Goal: Task Accomplishment & Management: Manage account settings

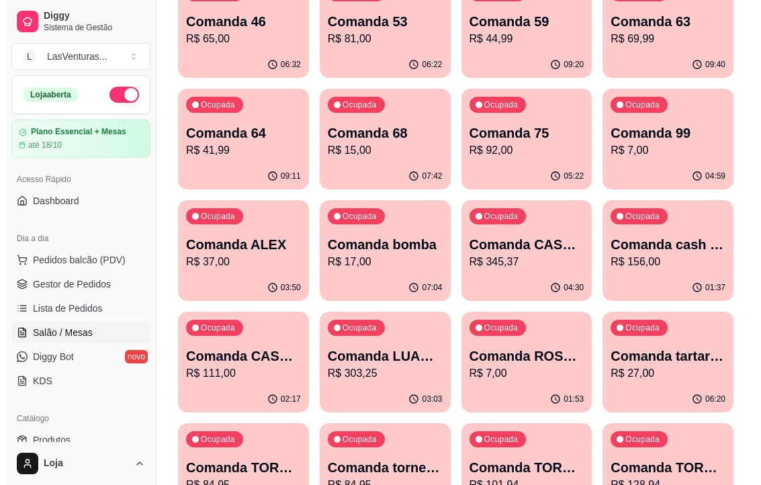
scroll to position [252, 0]
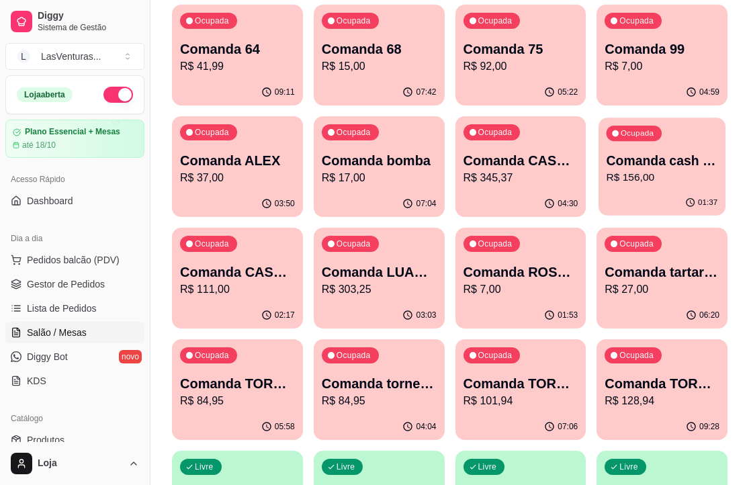
click at [655, 185] on div "Ocupada Comanda cash 15/09 R$ 156,00" at bounding box center [662, 154] width 127 height 73
click at [230, 264] on p "Comanda CASH 26/08" at bounding box center [237, 272] width 115 height 19
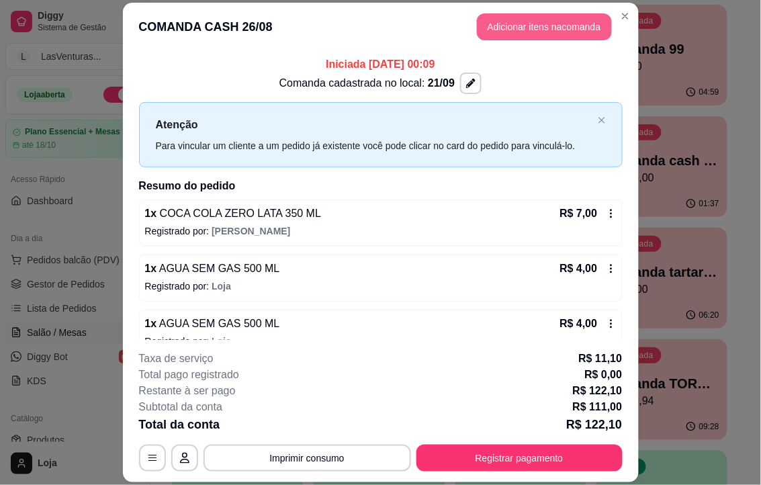
click at [568, 25] on button "Adicionar itens na comanda" at bounding box center [544, 26] width 135 height 27
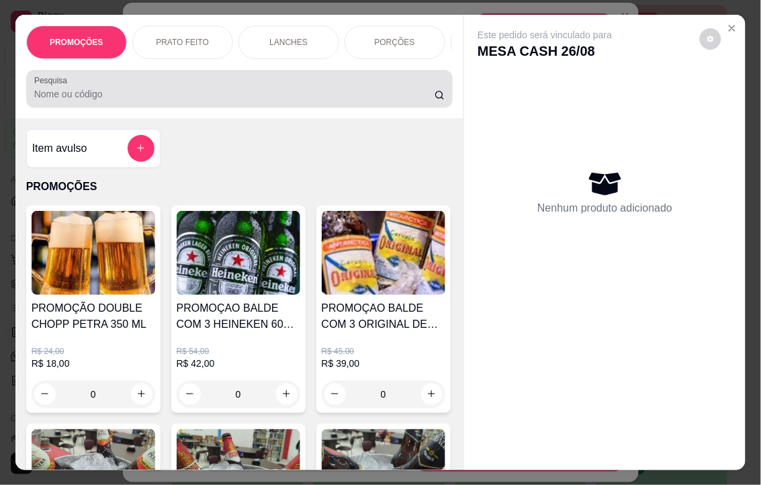
click at [82, 98] on input "Pesquisa" at bounding box center [234, 93] width 400 height 13
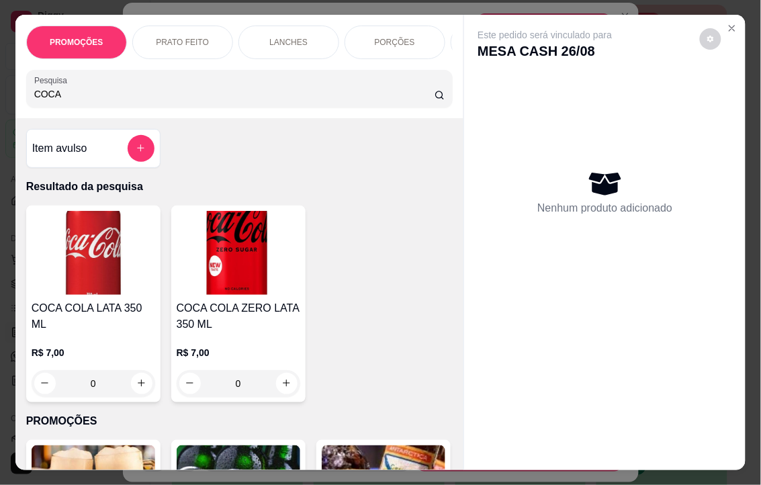
type input "COCA"
click at [79, 264] on img at bounding box center [94, 253] width 124 height 84
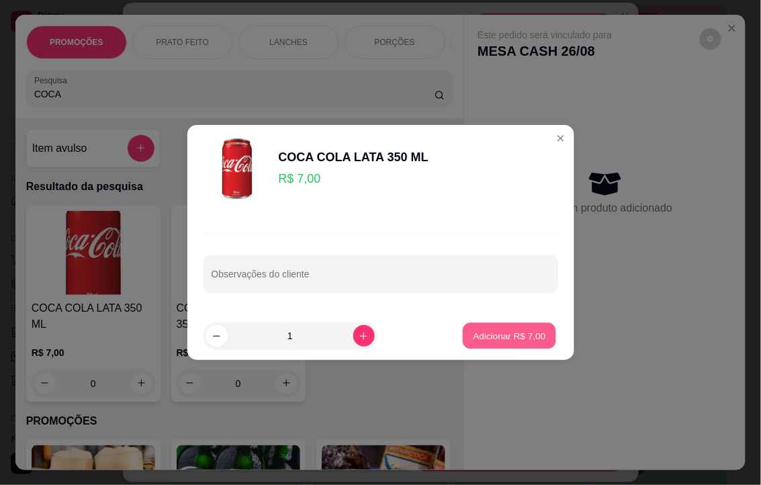
click at [499, 333] on p "Adicionar R$ 7,00" at bounding box center [510, 335] width 73 height 13
type input "1"
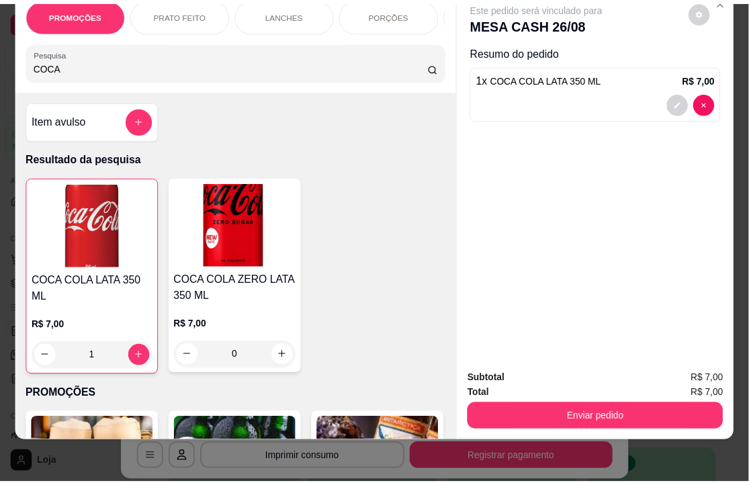
scroll to position [34, 0]
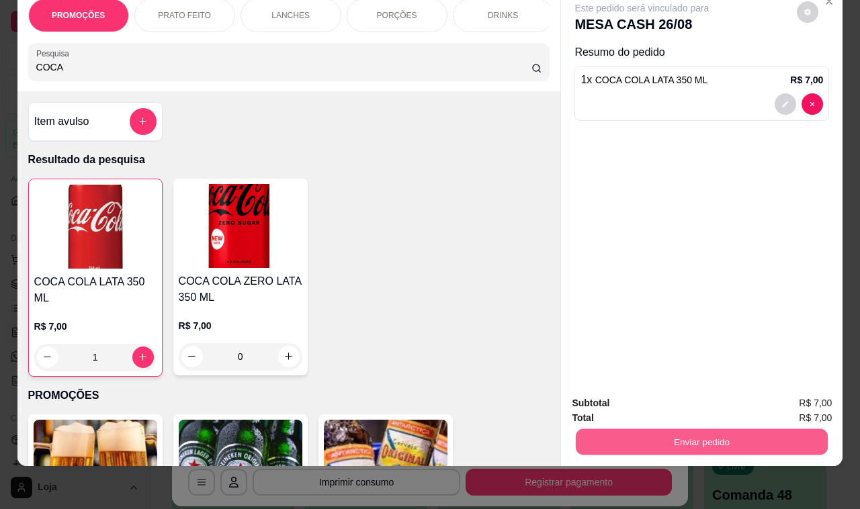
click at [687, 437] on button "Enviar pedido" at bounding box center [702, 442] width 252 height 26
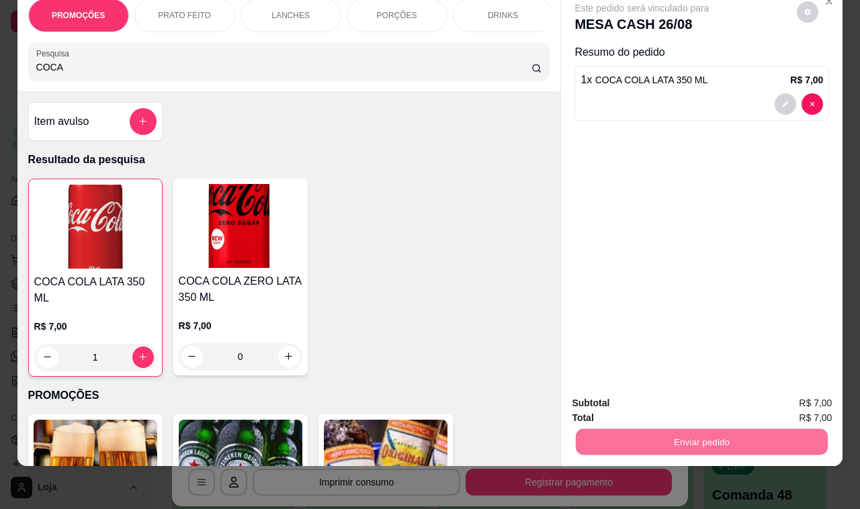
click at [659, 401] on button "Não registrar e enviar pedido" at bounding box center [656, 397] width 136 height 25
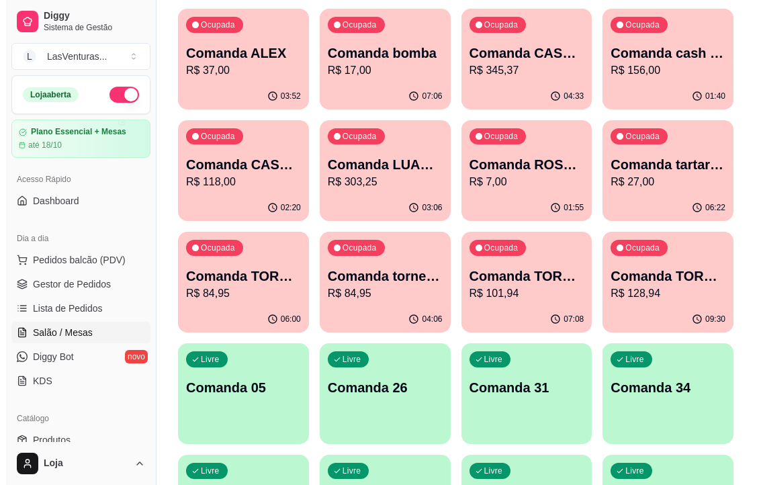
scroll to position [336, 0]
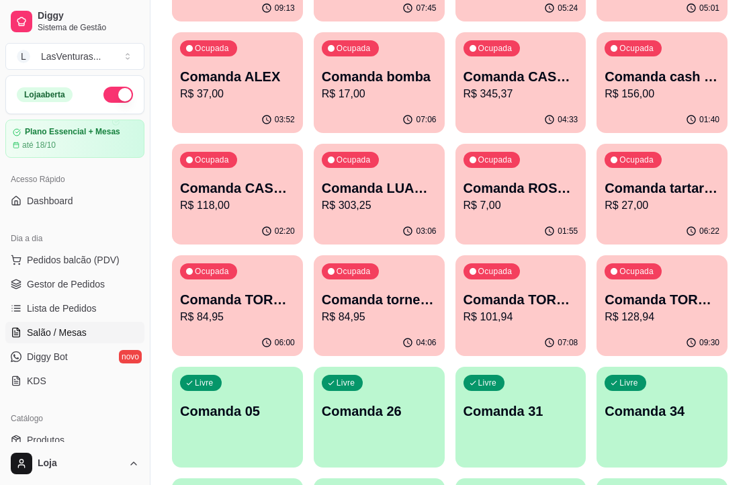
click at [652, 198] on p "R$ 27,00" at bounding box center [662, 206] width 115 height 16
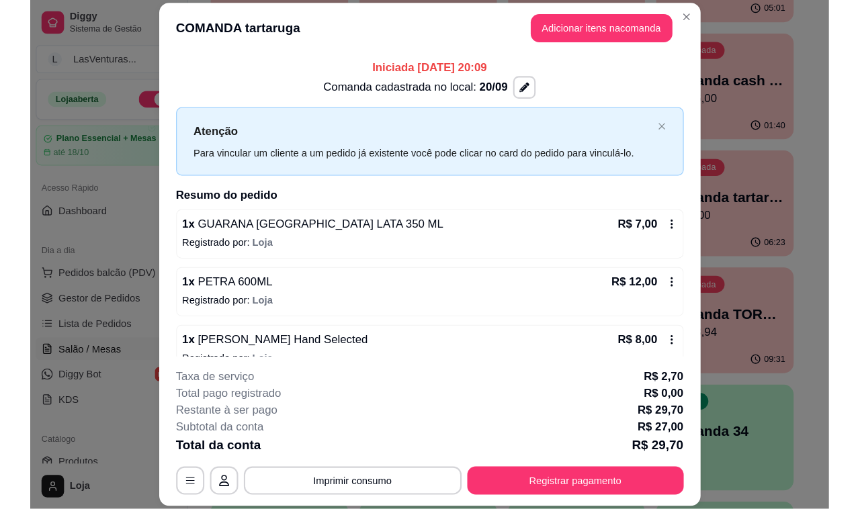
scroll to position [21, 0]
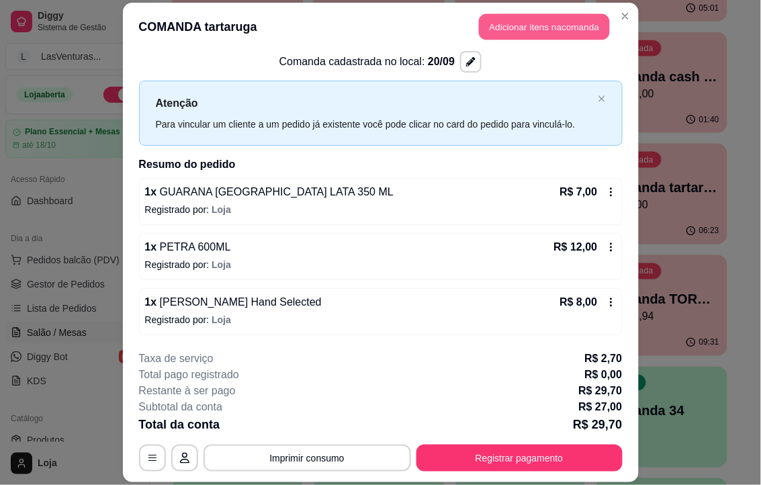
click at [512, 28] on button "Adicionar itens na comanda" at bounding box center [544, 26] width 131 height 26
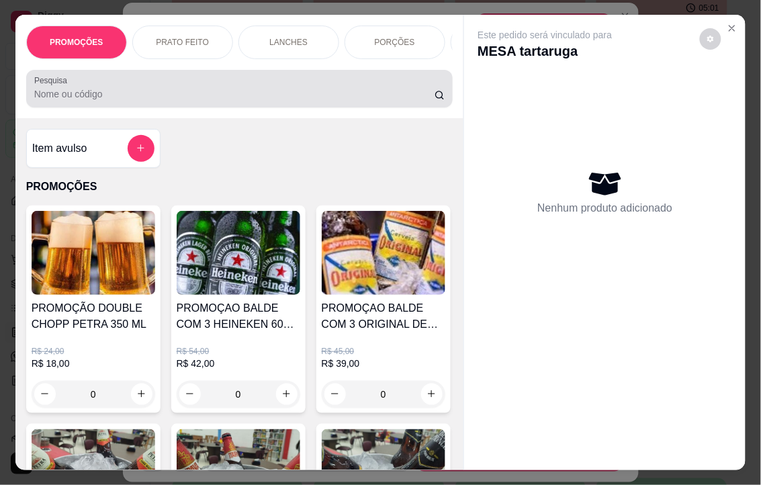
click at [87, 101] on input "Pesquisa" at bounding box center [234, 93] width 400 height 13
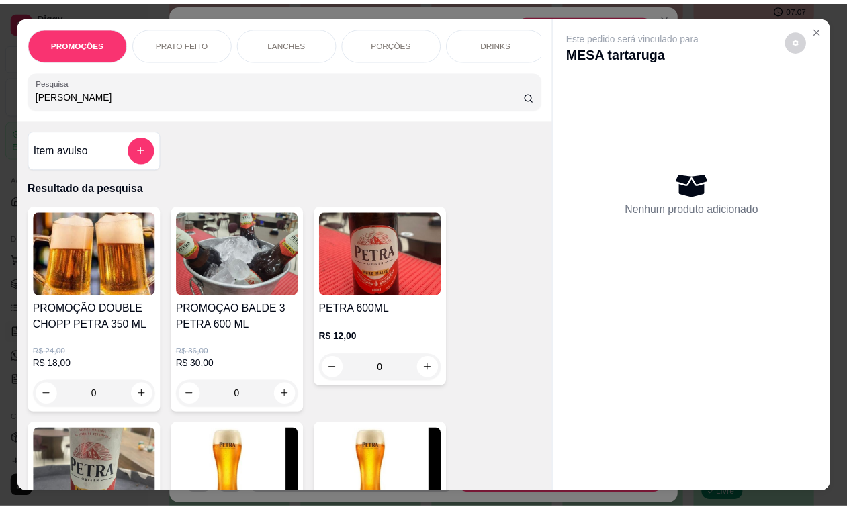
scroll to position [0, 0]
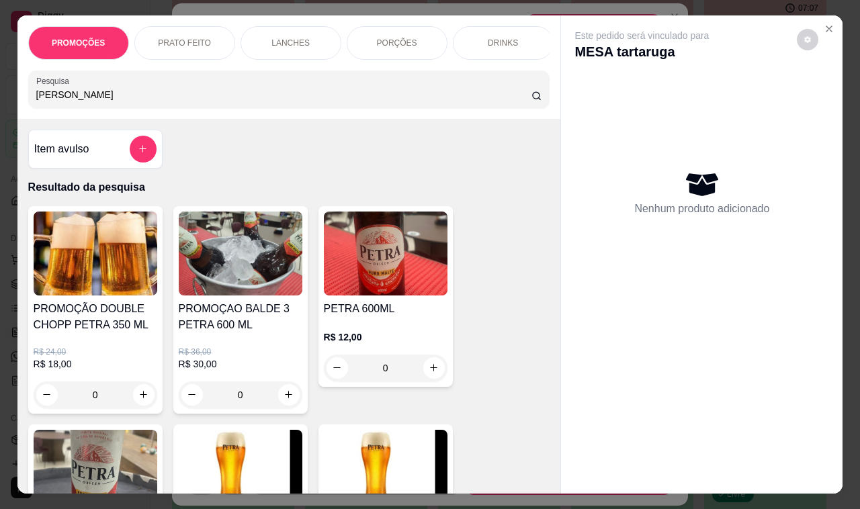
type input "[PERSON_NAME]"
click at [369, 311] on h4 "PETRA 600ML" at bounding box center [386, 309] width 124 height 16
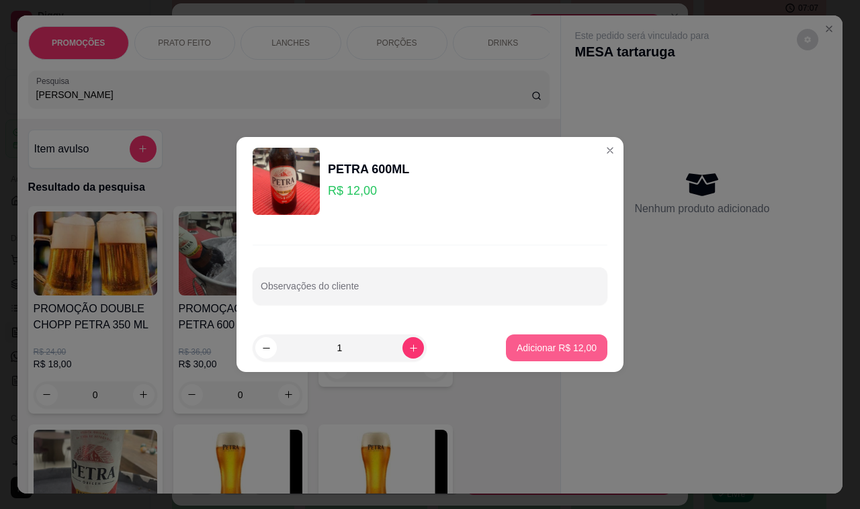
click at [546, 357] on button "Adicionar R$ 12,00" at bounding box center [556, 348] width 101 height 27
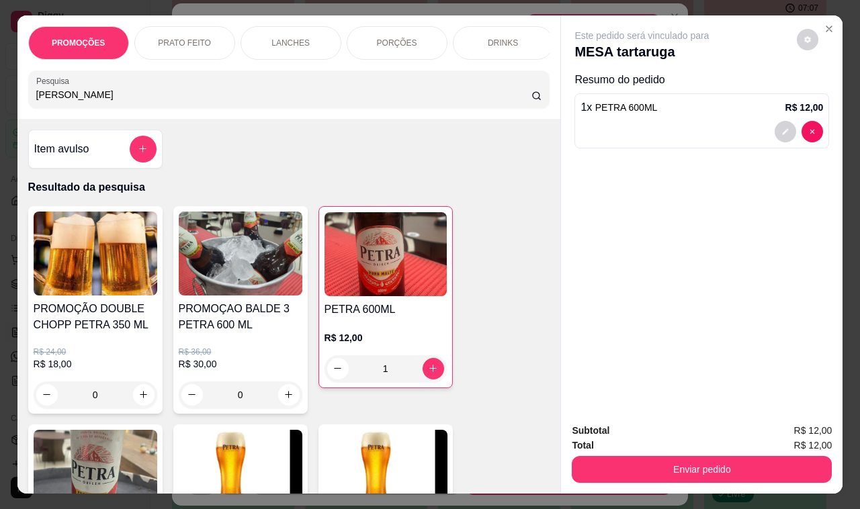
type input "1"
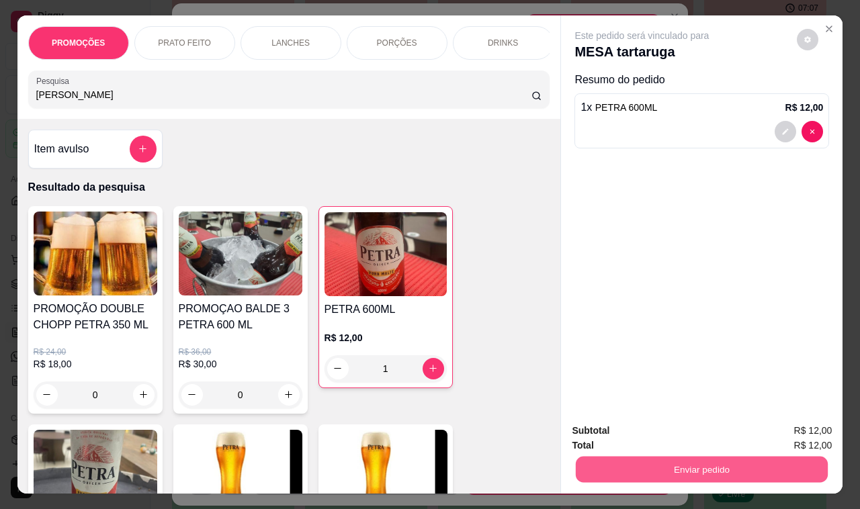
click at [720, 469] on button "Enviar pedido" at bounding box center [702, 470] width 252 height 26
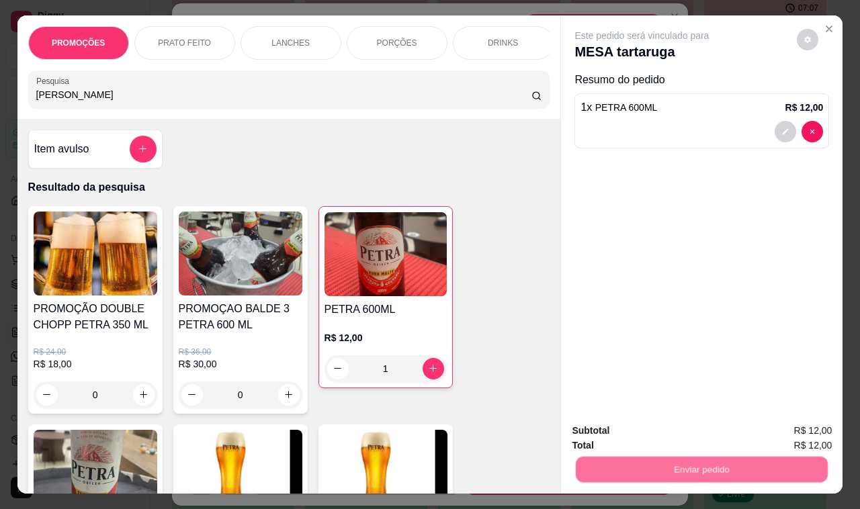
click at [702, 435] on button "Não registrar e enviar pedido" at bounding box center [656, 432] width 140 height 26
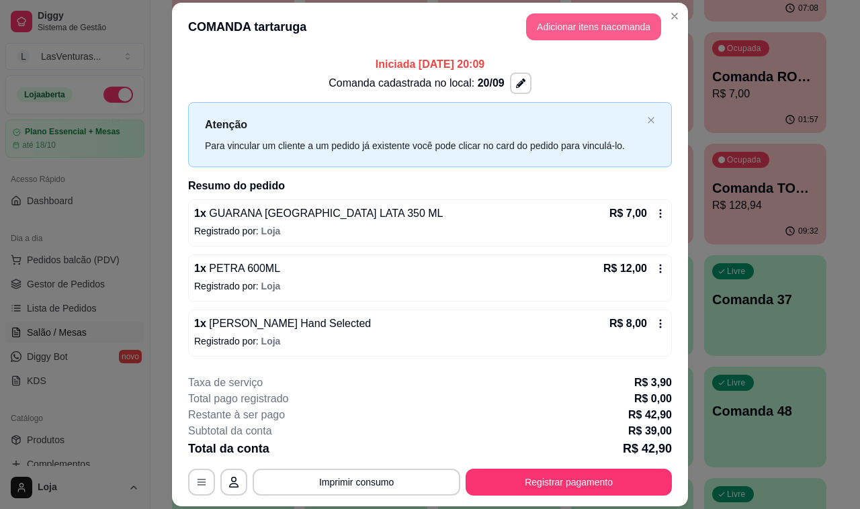
click at [552, 28] on button "Adicionar itens na comanda" at bounding box center [593, 26] width 135 height 27
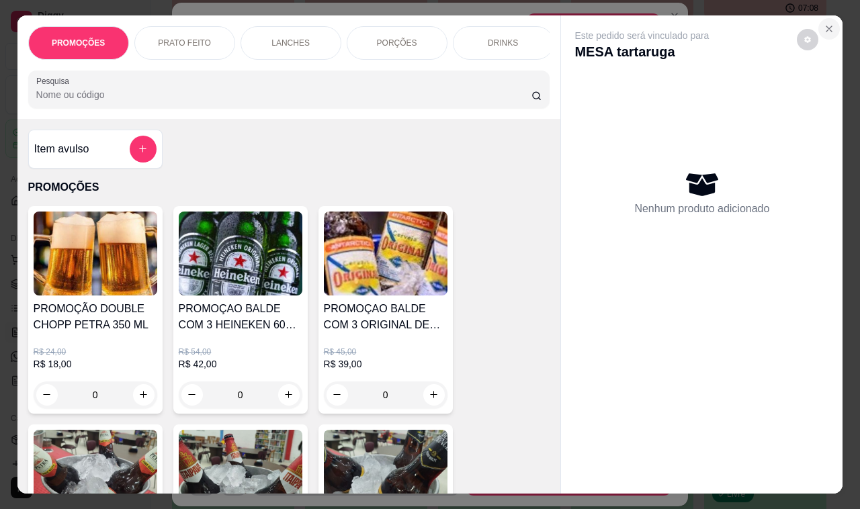
click at [748, 28] on button "Close" at bounding box center [828, 28] width 21 height 21
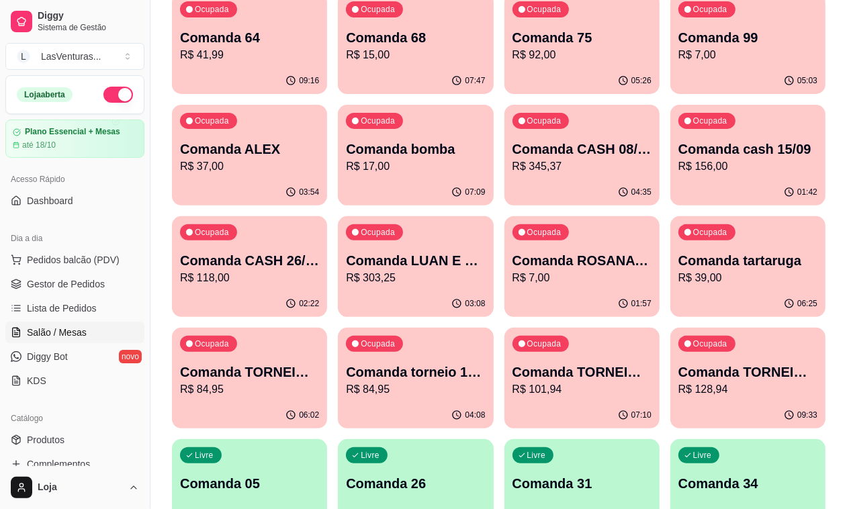
scroll to position [84, 0]
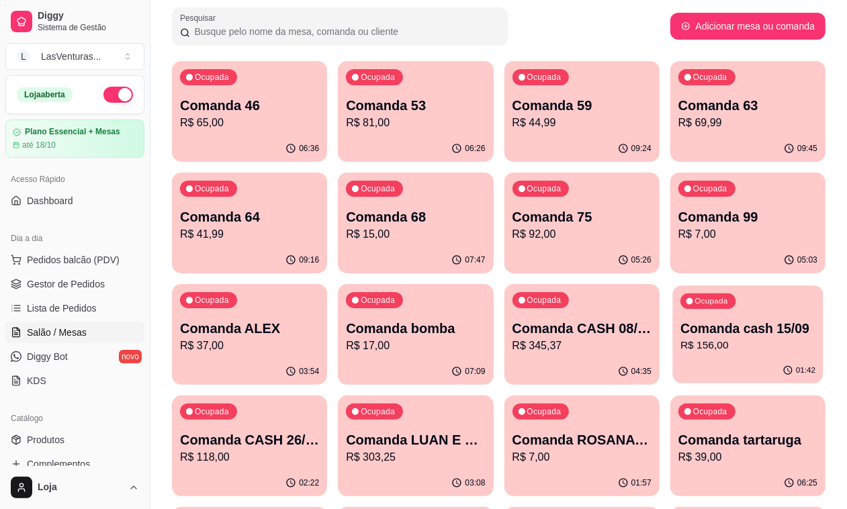
click at [681, 327] on p "Comanda cash 15/09" at bounding box center [748, 329] width 135 height 18
click at [327, 470] on div "02:22" at bounding box center [249, 483] width 155 height 26
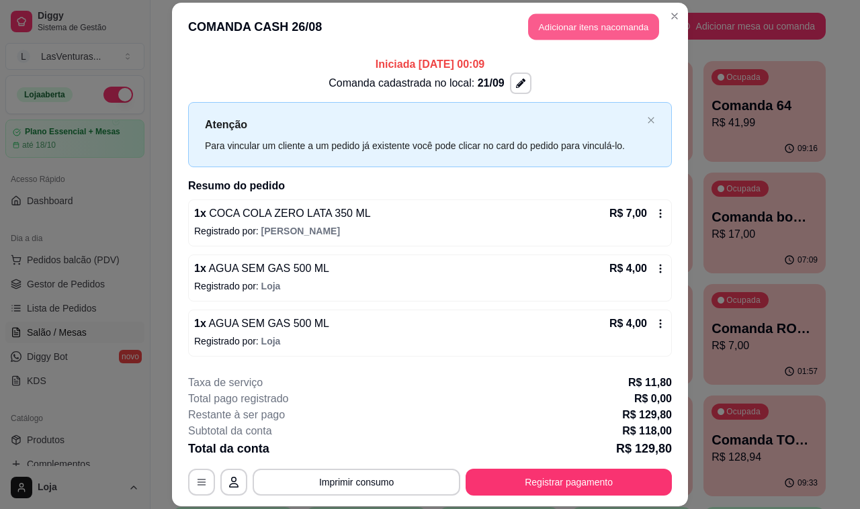
click at [592, 15] on button "Adicionar itens na comanda" at bounding box center [593, 26] width 131 height 26
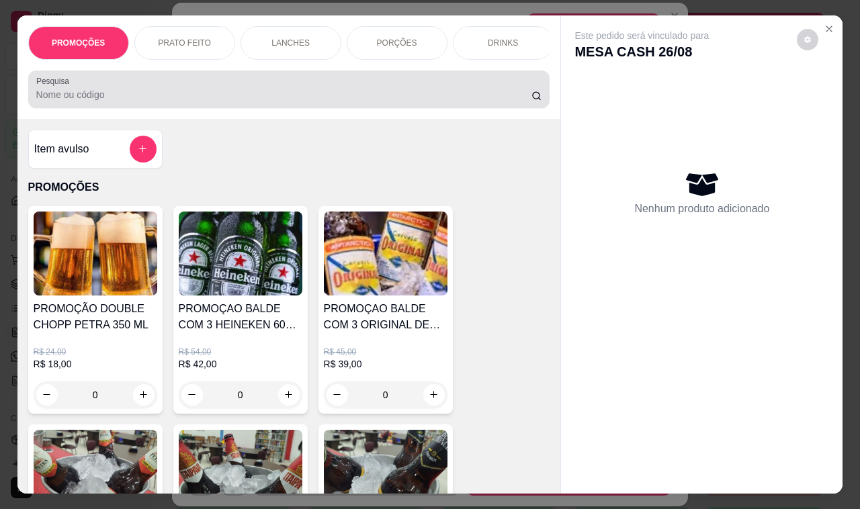
click at [203, 91] on div at bounding box center [289, 89] width 506 height 27
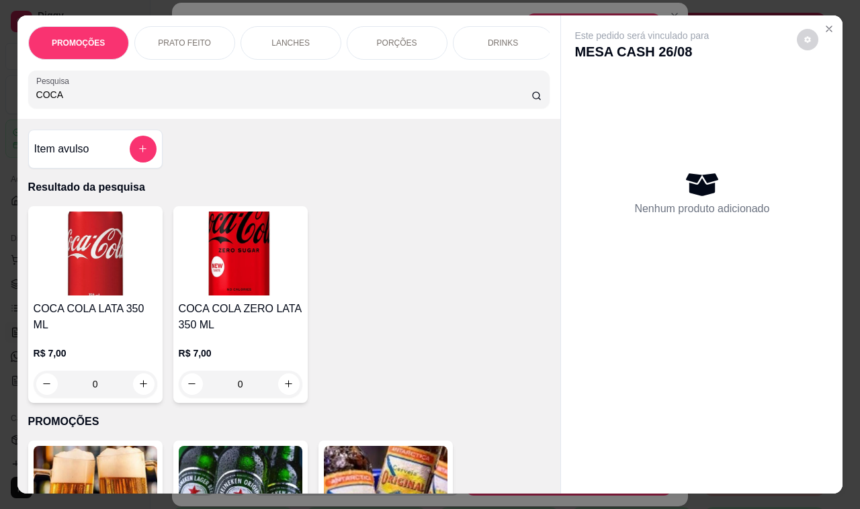
type input "COCA"
click at [228, 214] on div "COCA COLA ZERO LATA 350 ML R$ 7,00 0" at bounding box center [240, 304] width 134 height 197
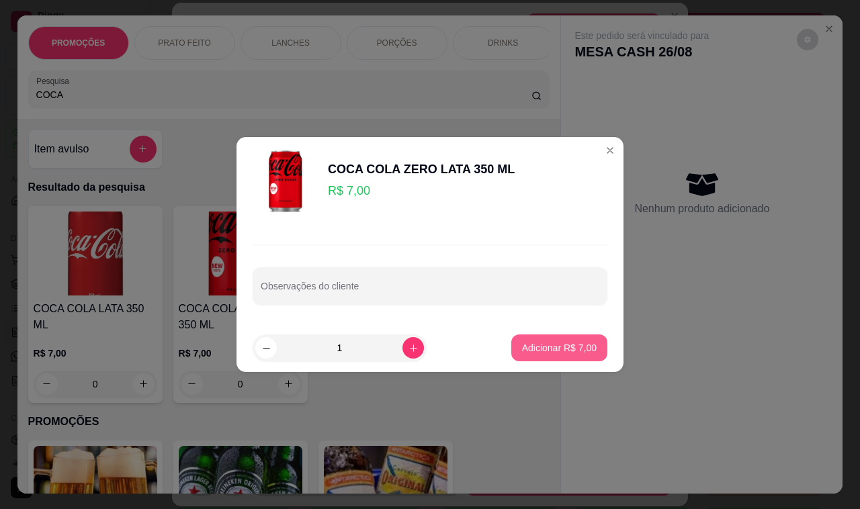
click at [545, 354] on button "Adicionar R$ 7,00" at bounding box center [559, 348] width 96 height 27
type input "1"
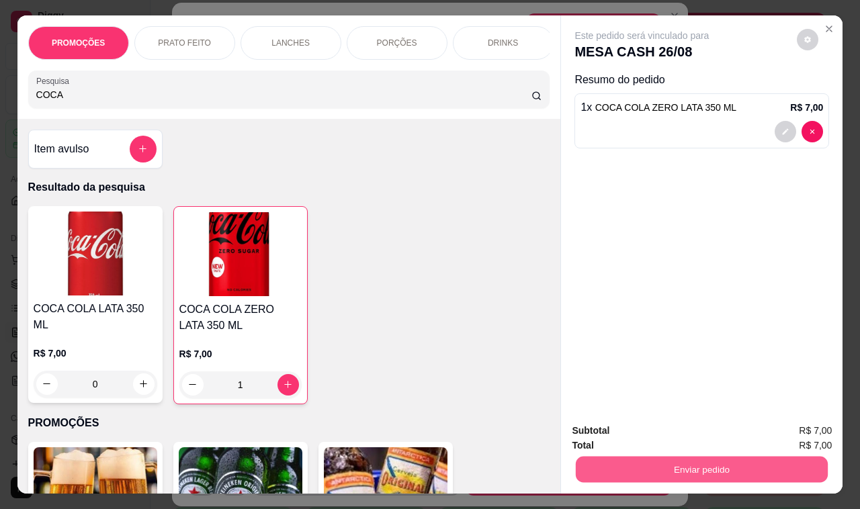
click at [687, 465] on button "Enviar pedido" at bounding box center [702, 470] width 252 height 26
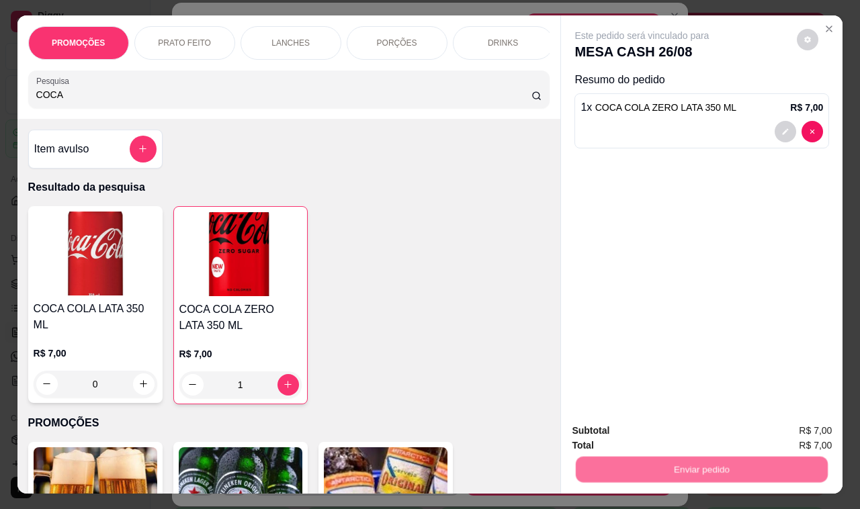
click at [679, 453] on div "Enviar pedido" at bounding box center [702, 468] width 260 height 30
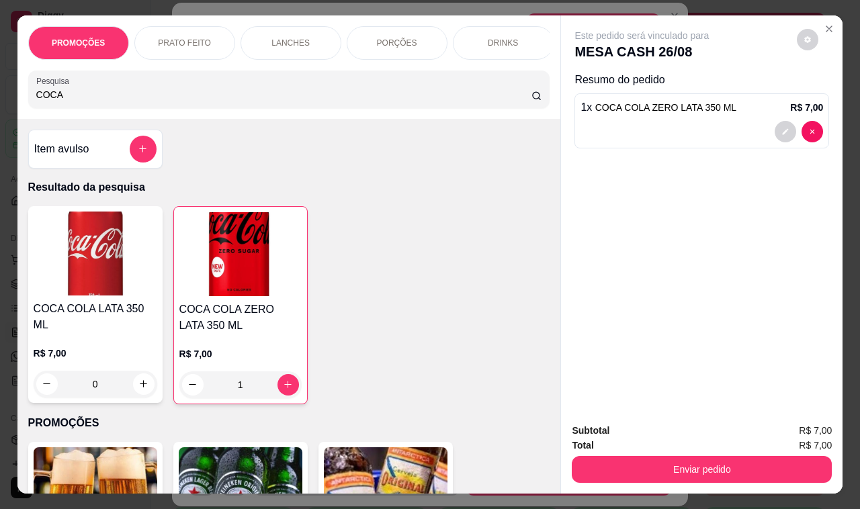
click at [680, 438] on div "Total R$ 7,00" at bounding box center [702, 445] width 260 height 15
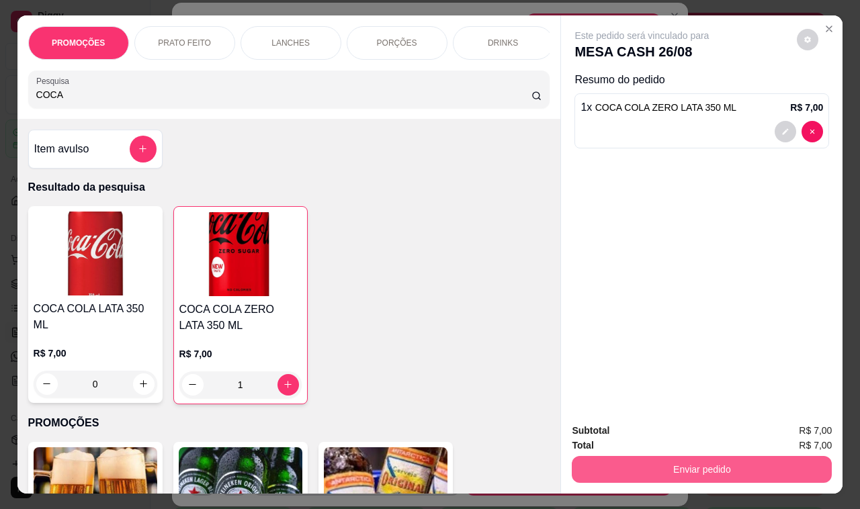
click at [681, 465] on button "Enviar pedido" at bounding box center [702, 469] width 260 height 27
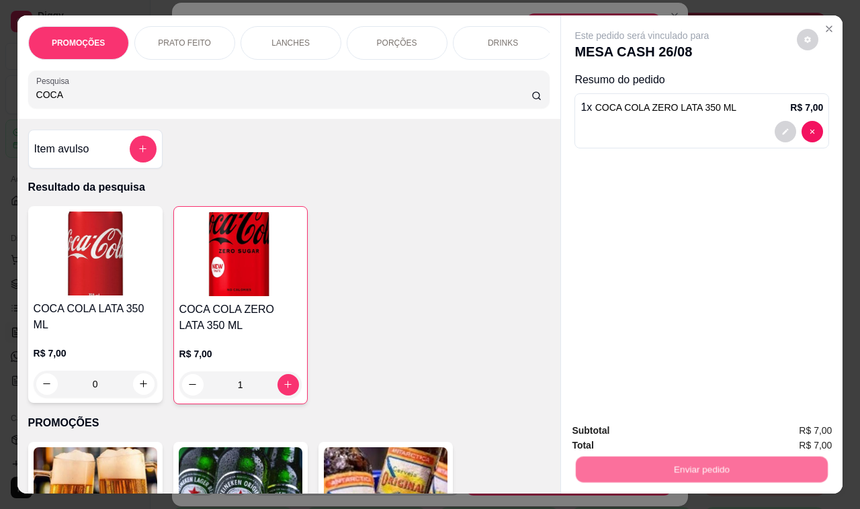
click at [675, 435] on button "Não registrar e enviar pedido" at bounding box center [656, 432] width 140 height 26
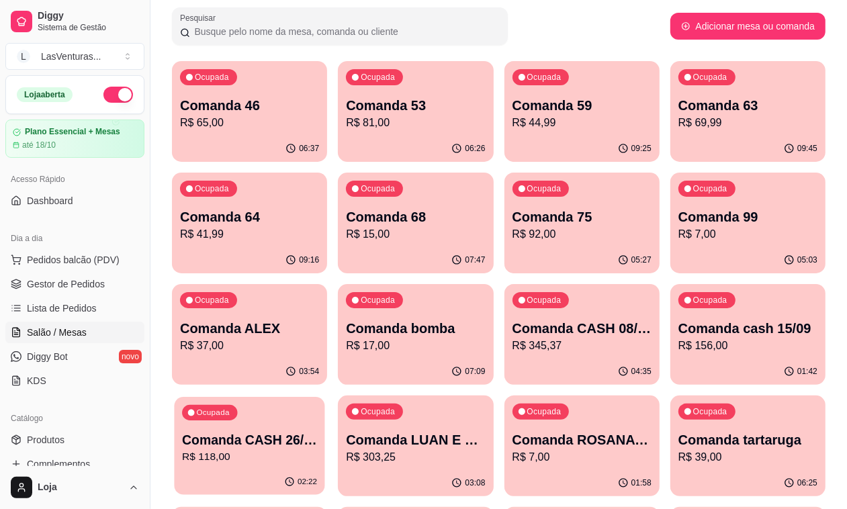
click at [324, 397] on div "Ocupada Comanda CASH 26/08 R$ 118,00" at bounding box center [249, 433] width 150 height 73
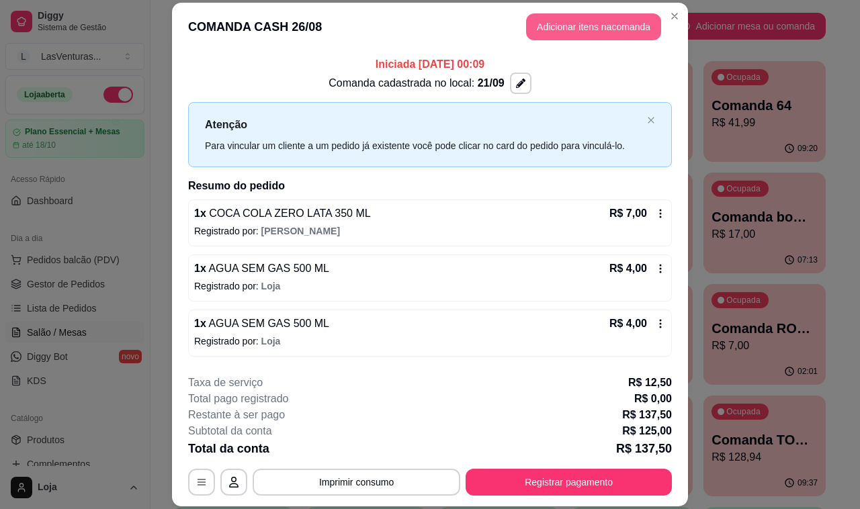
click at [597, 29] on button "Adicionar itens na comanda" at bounding box center [593, 26] width 135 height 27
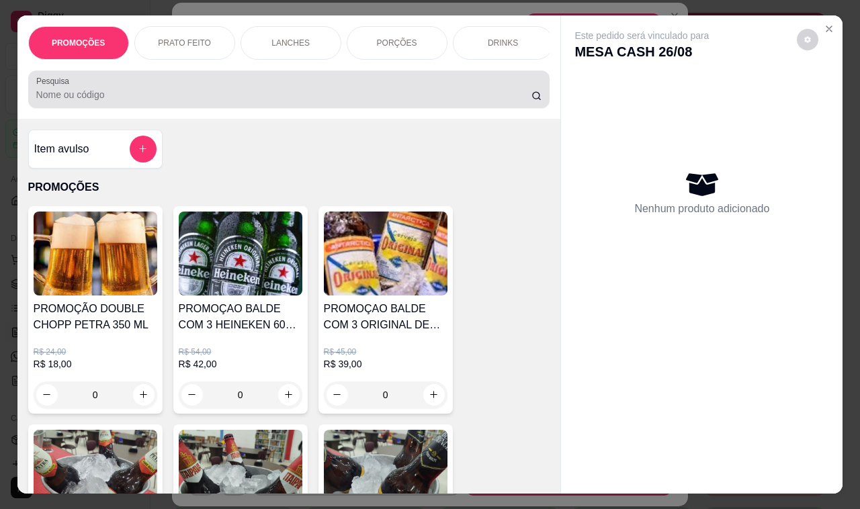
click at [177, 101] on input "Pesquisa" at bounding box center [283, 94] width 495 height 13
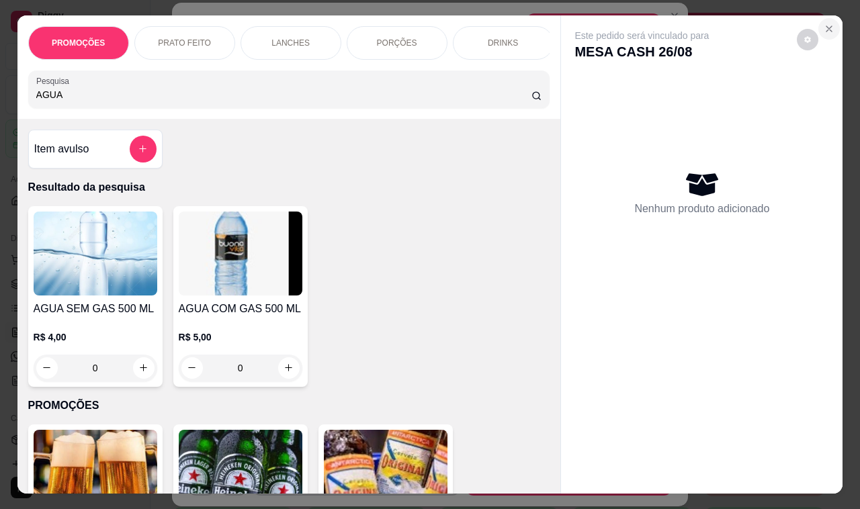
type input "AGUA"
click at [748, 28] on icon "Close" at bounding box center [829, 29] width 11 height 11
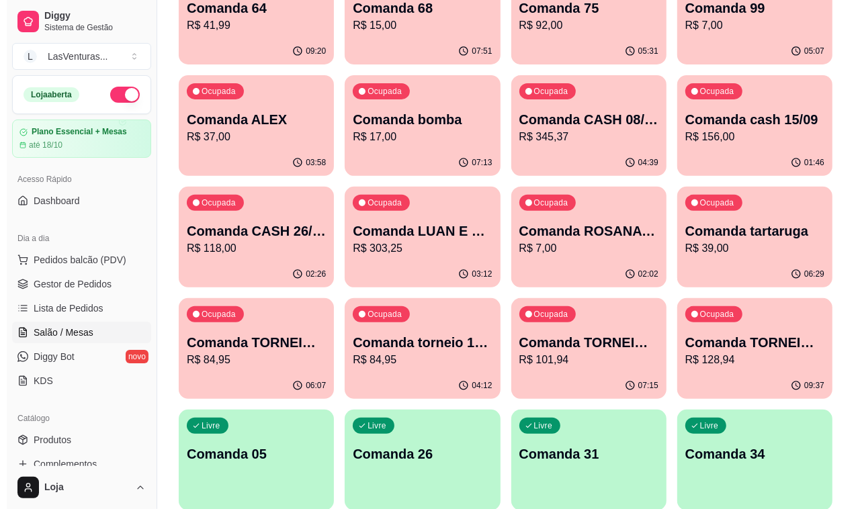
scroll to position [168, 0]
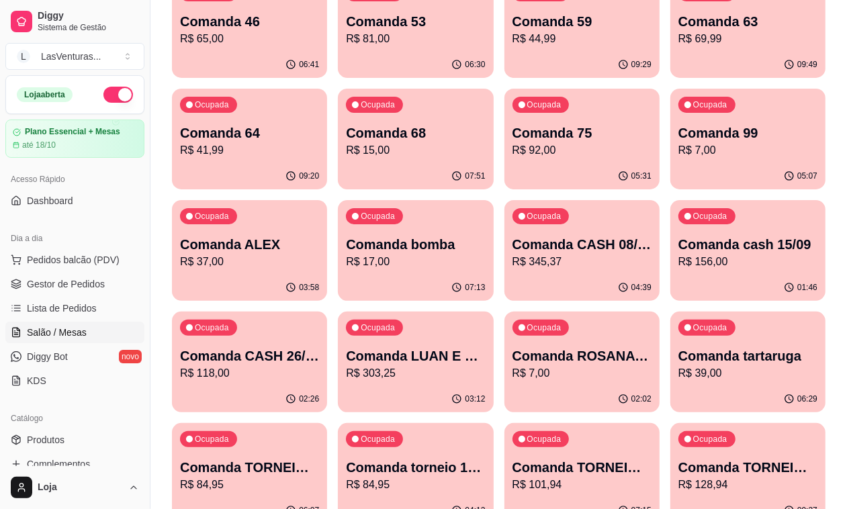
click at [319, 254] on p "R$ 37,00" at bounding box center [249, 262] width 139 height 16
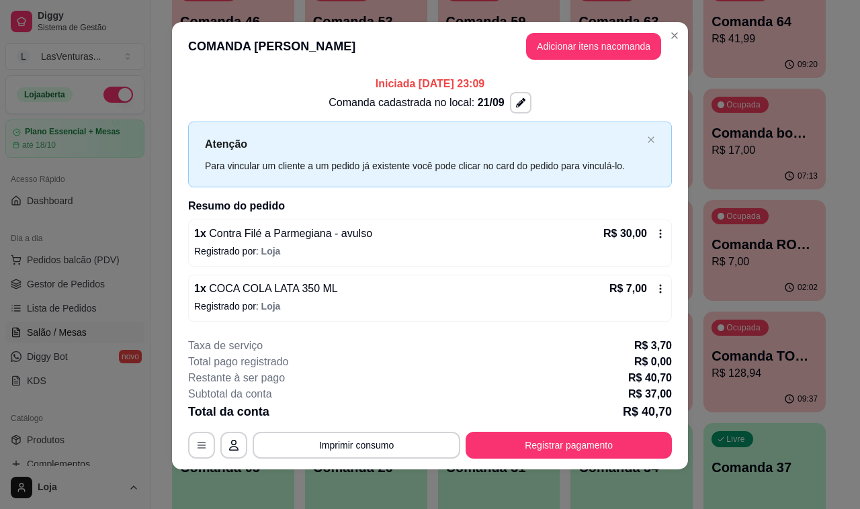
scroll to position [11, 0]
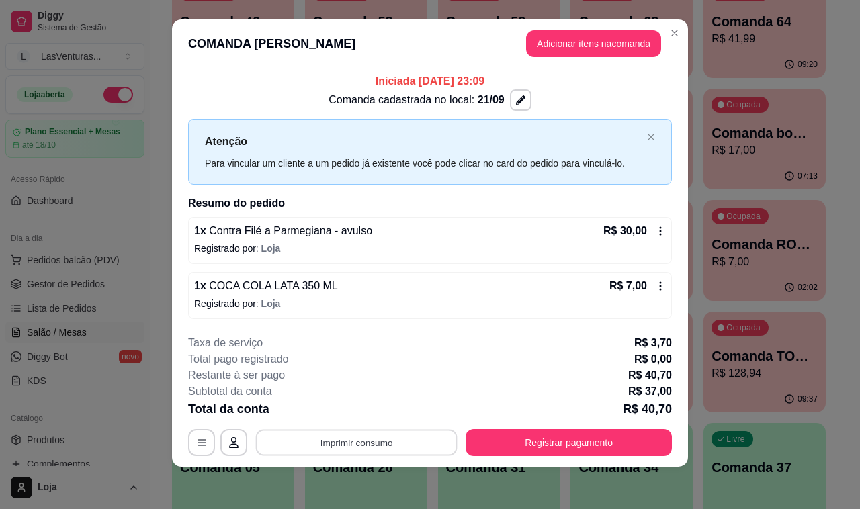
click at [387, 439] on button "Imprimir consumo" at bounding box center [357, 442] width 202 height 26
click at [515, 316] on div "1 x COCA COLA LATA 350 ML R$ 7,00 Registrado por: Loja" at bounding box center [430, 295] width 484 height 47
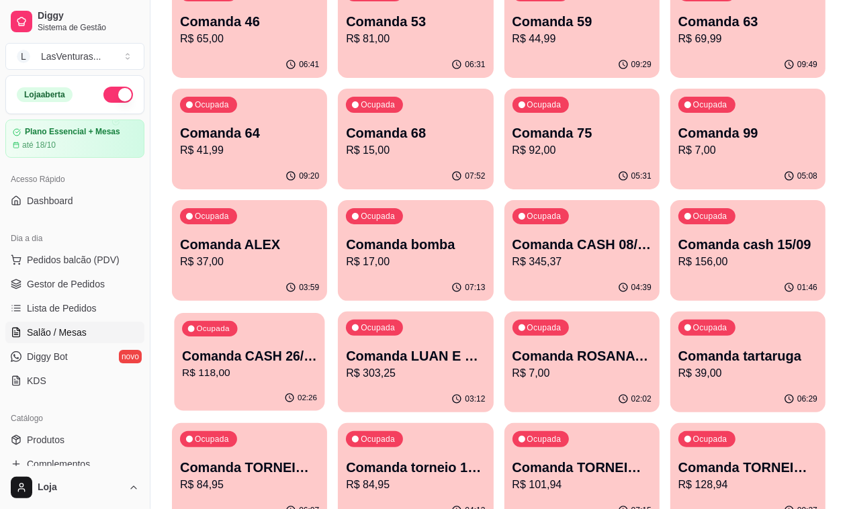
click at [317, 347] on p "Comanda CASH 26/08" at bounding box center [249, 356] width 135 height 18
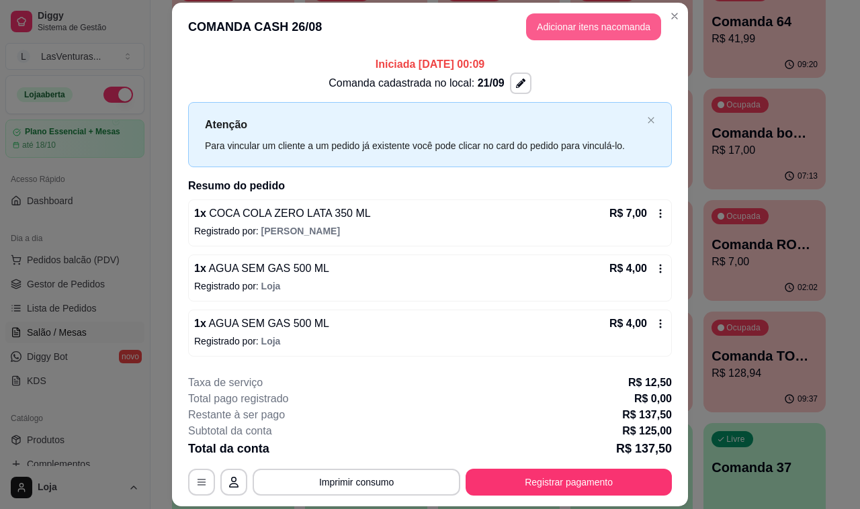
click at [531, 24] on button "Adicionar itens na comanda" at bounding box center [593, 26] width 135 height 27
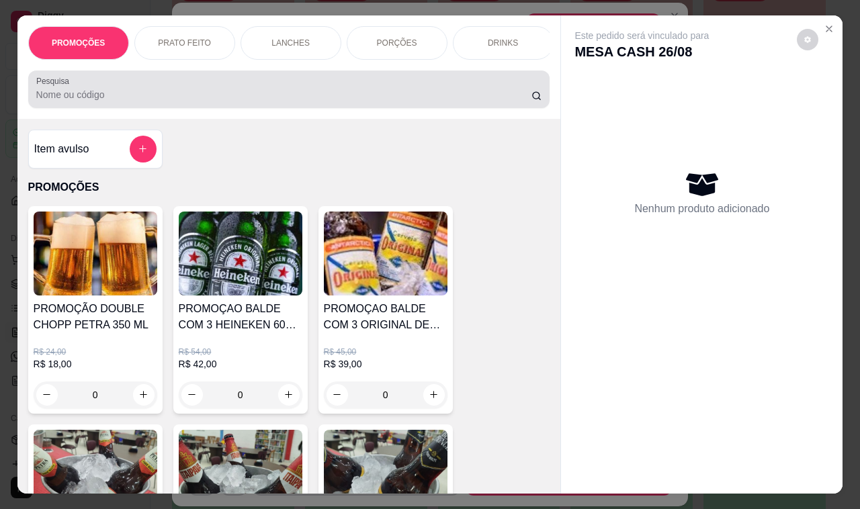
click at [146, 101] on input "Pesquisa" at bounding box center [283, 94] width 495 height 13
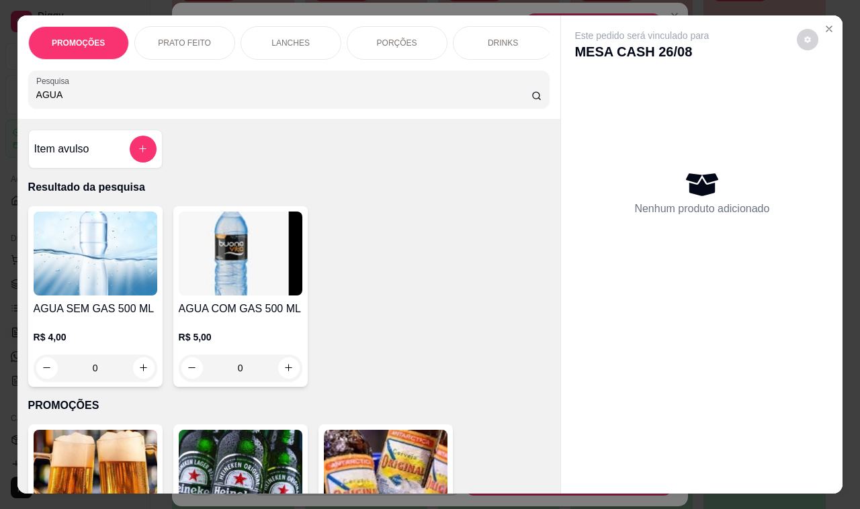
type input "AGUA"
click at [99, 283] on img at bounding box center [96, 254] width 124 height 84
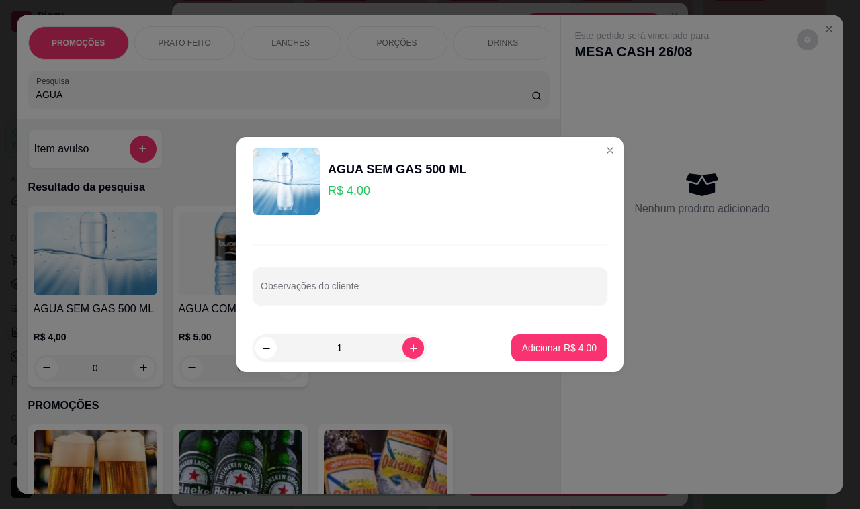
click at [529, 358] on button "Adicionar R$ 4,00" at bounding box center [559, 348] width 96 height 27
type input "1"
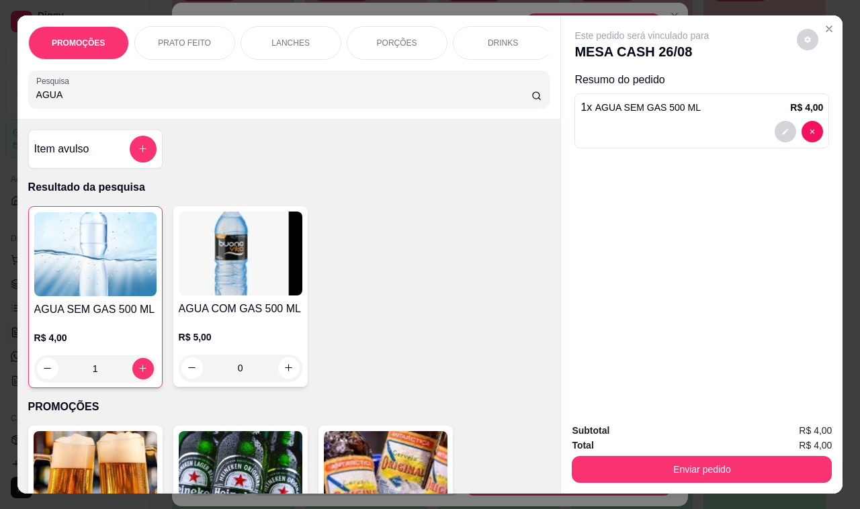
click at [72, 101] on input "AGUA" at bounding box center [283, 94] width 495 height 13
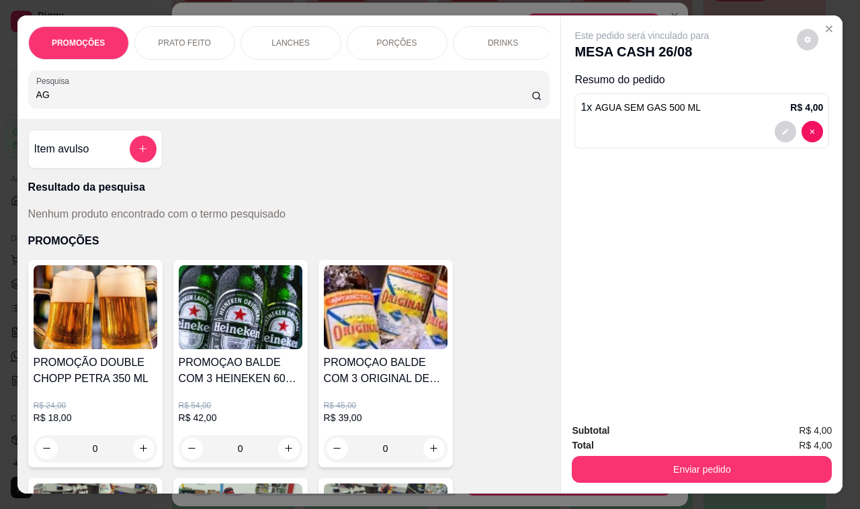
type input "A"
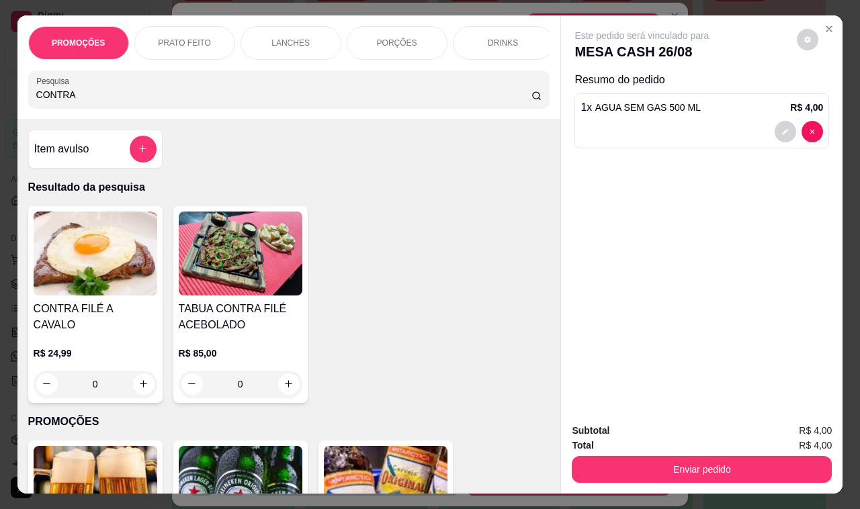
type input "CONTRA"
click at [85, 337] on div "R$ 24,99 0" at bounding box center [96, 365] width 124 height 64
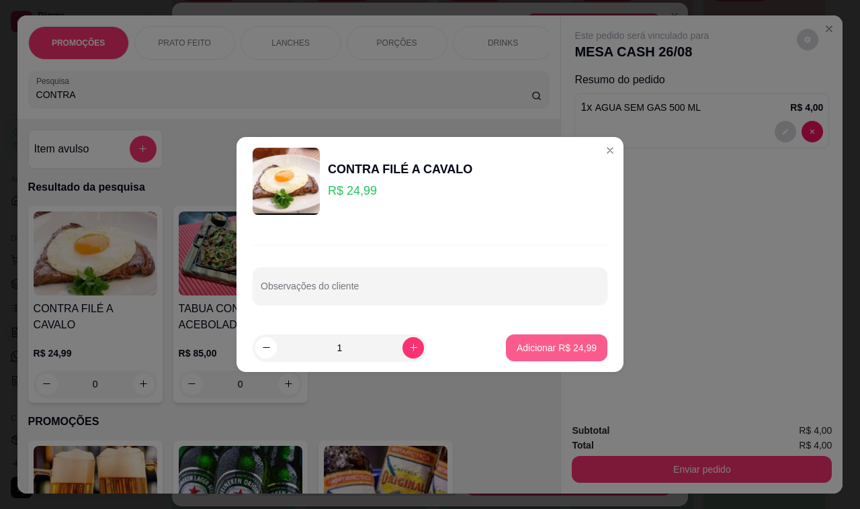
click at [550, 354] on p "Adicionar R$ 24,99" at bounding box center [557, 347] width 80 height 13
type input "1"
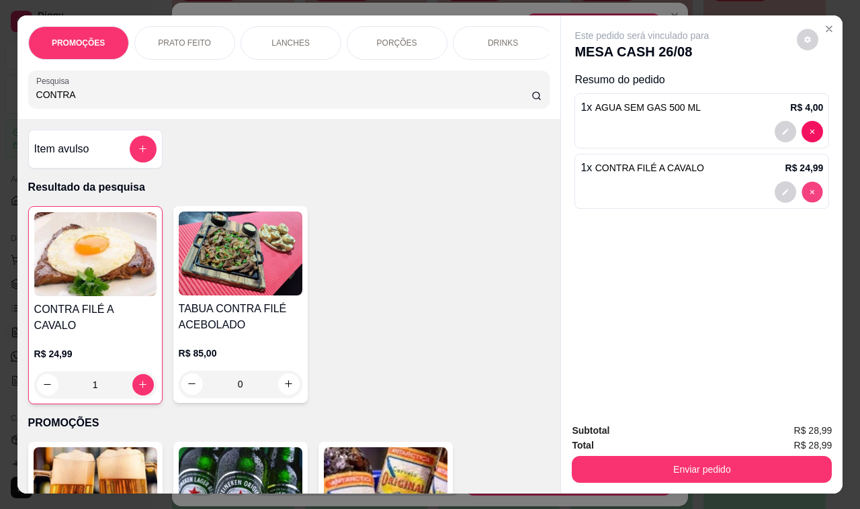
type input "0"
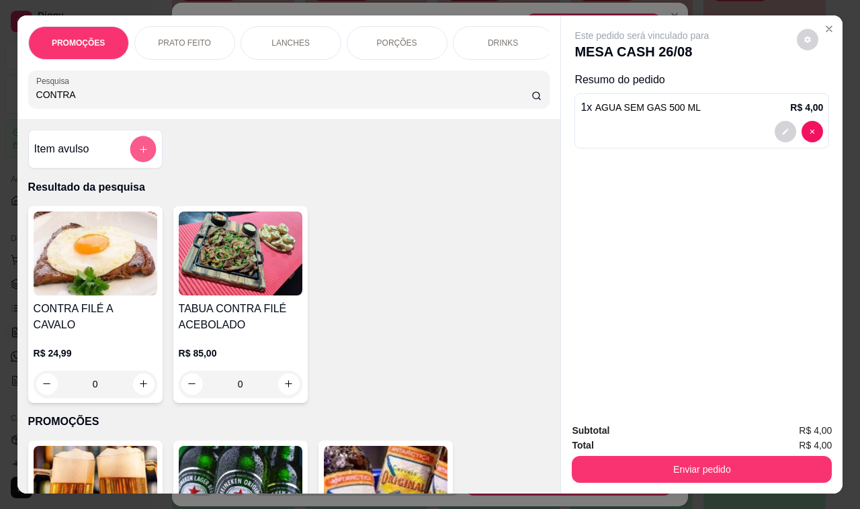
click at [139, 152] on icon "add-separate-item" at bounding box center [143, 149] width 10 height 10
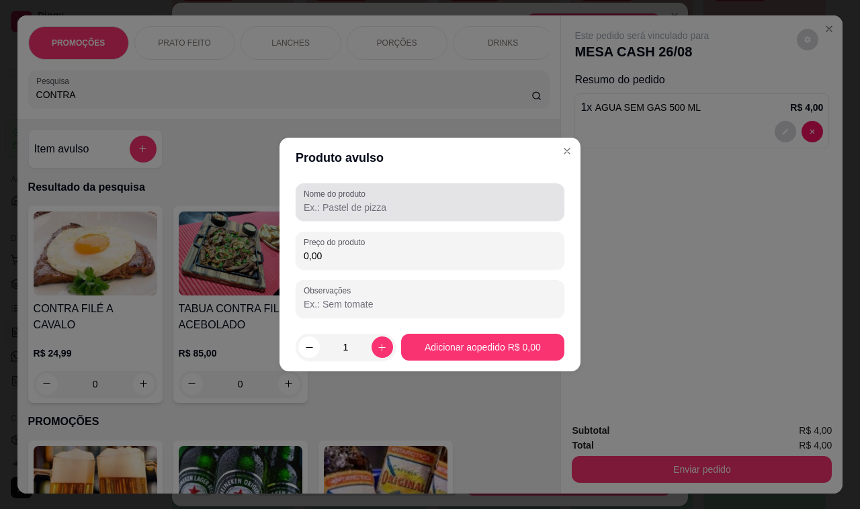
click at [326, 202] on input "Nome do produto" at bounding box center [430, 207] width 253 height 13
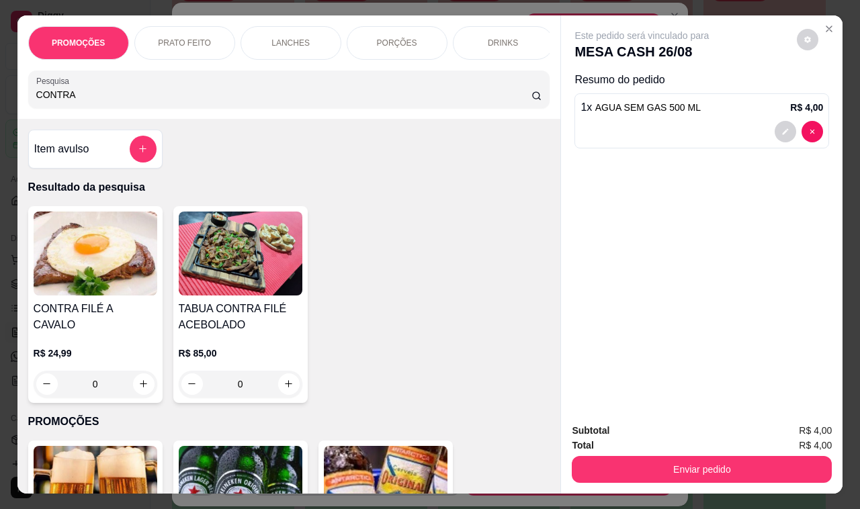
drag, startPoint x: 119, startPoint y: 225, endPoint x: 108, endPoint y: 101, distance: 124.7
click at [107, 101] on input "CONTRA" at bounding box center [283, 94] width 495 height 13
type input "C"
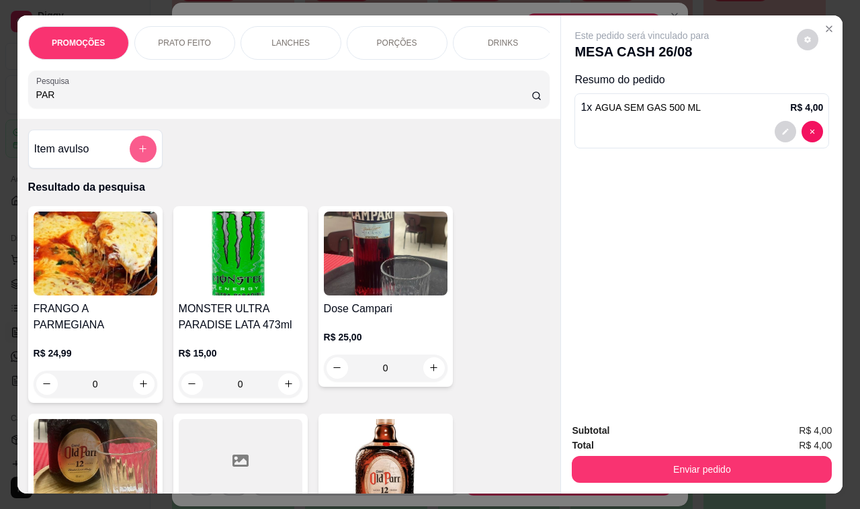
type input "PAR"
click at [138, 154] on icon "add-separate-item" at bounding box center [143, 149] width 10 height 10
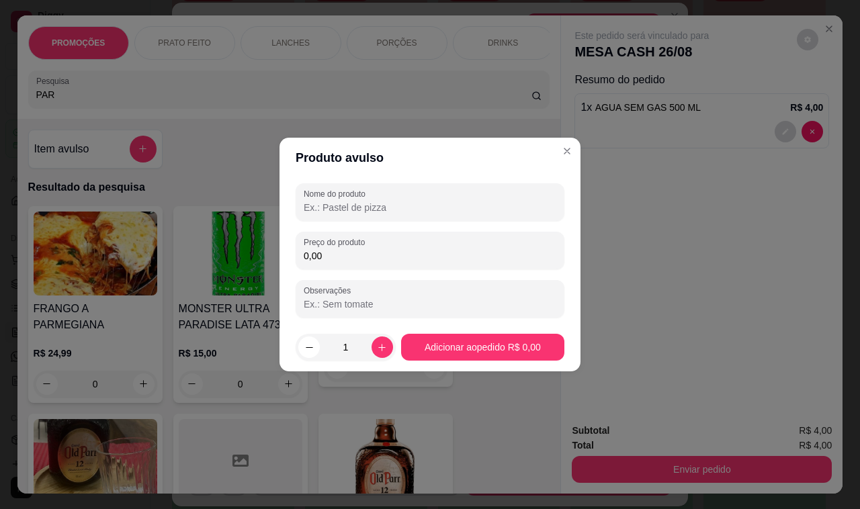
click at [371, 203] on input "Nome do produto" at bounding box center [430, 207] width 253 height 13
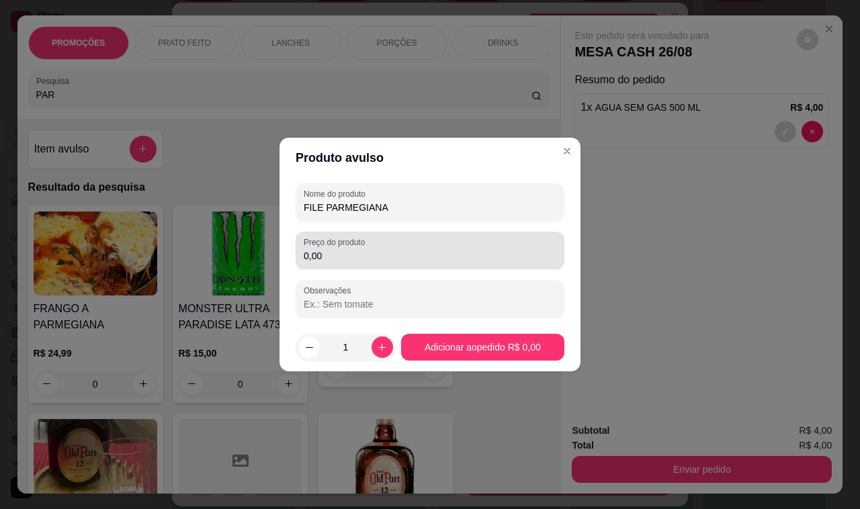
type input "FILE PARMEGIANA"
click at [357, 265] on div "Preço do produto 0,00" at bounding box center [430, 251] width 269 height 38
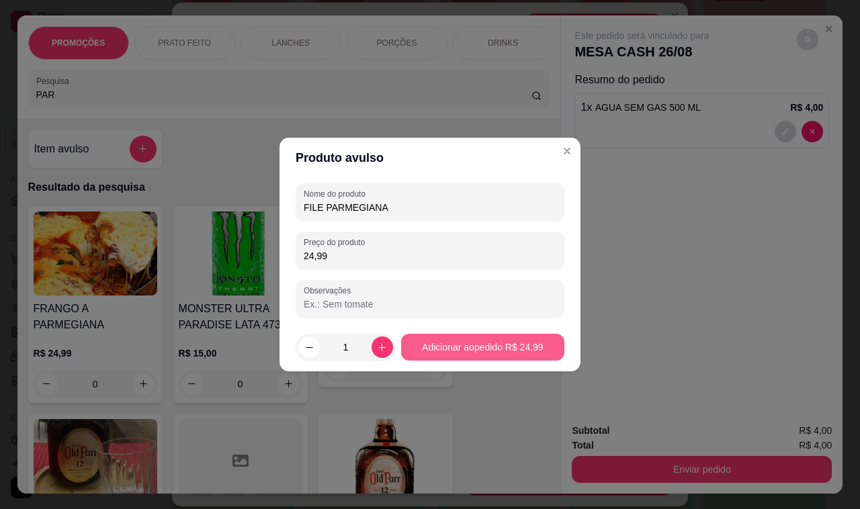
type input "24,99"
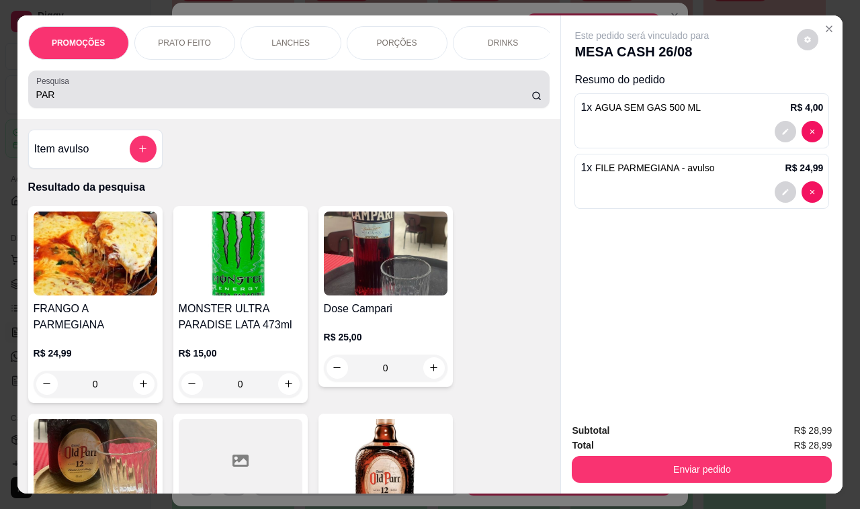
click at [74, 108] on div "Pesquisa PAR" at bounding box center [289, 90] width 522 height 38
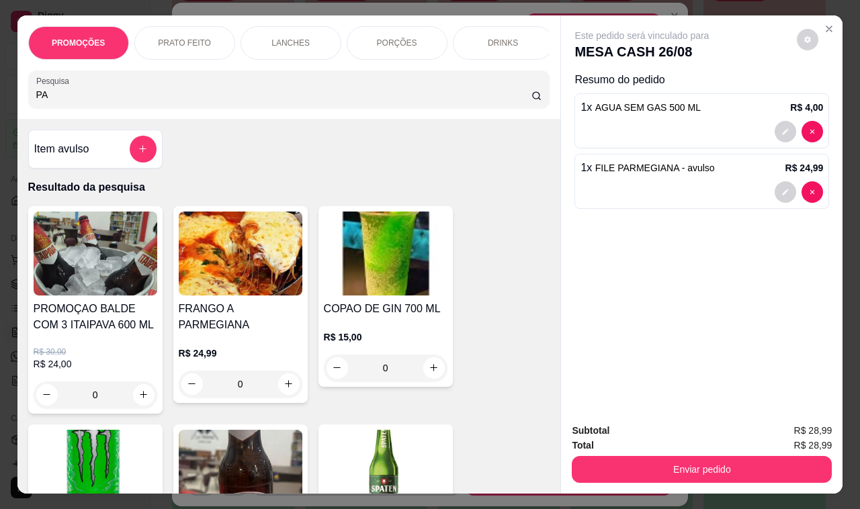
type input "P"
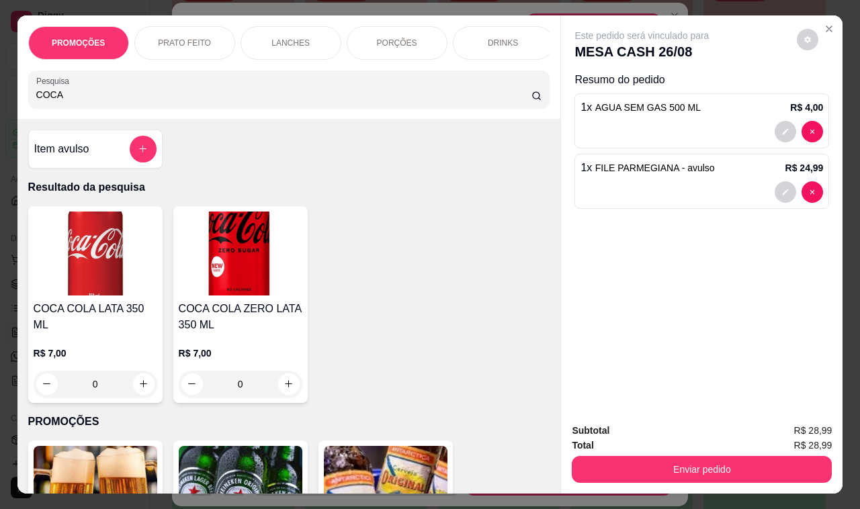
type input "COCA"
click at [96, 266] on img at bounding box center [96, 254] width 124 height 84
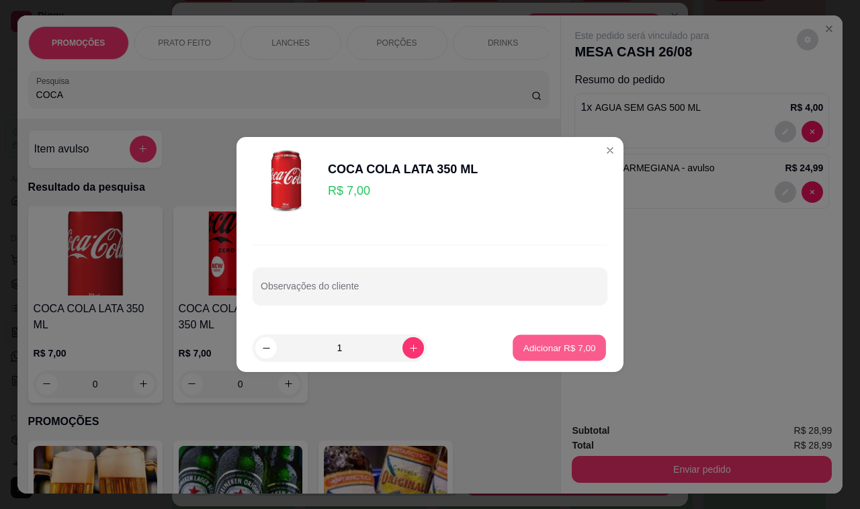
click at [521, 340] on button "Adicionar R$ 7,00" at bounding box center [559, 348] width 93 height 26
type input "1"
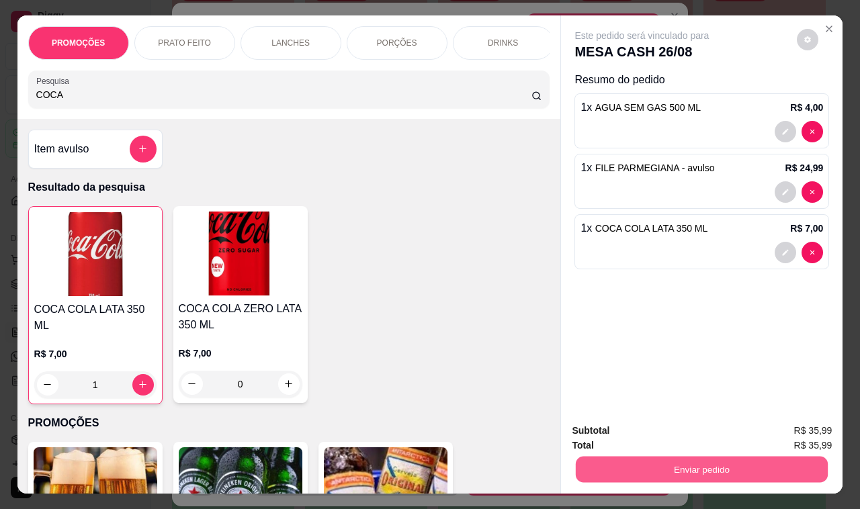
click at [632, 462] on button "Enviar pedido" at bounding box center [702, 470] width 252 height 26
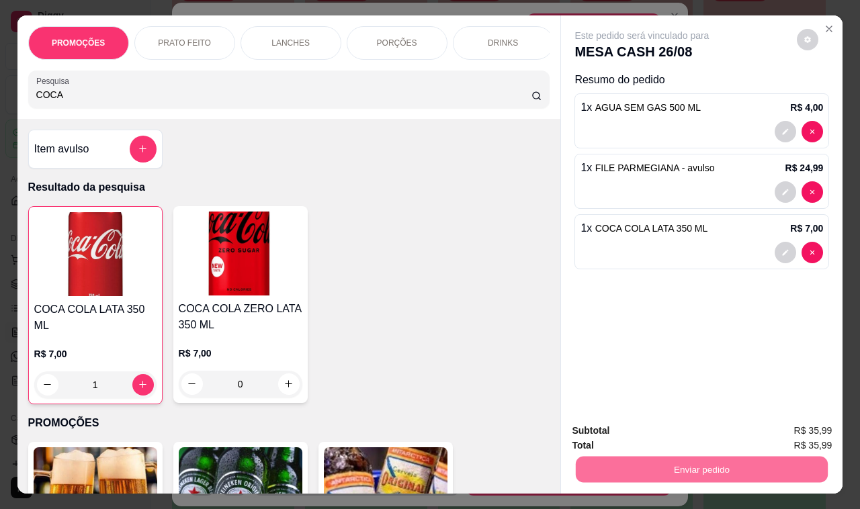
click at [650, 435] on button "Não registrar e enviar pedido" at bounding box center [656, 431] width 136 height 25
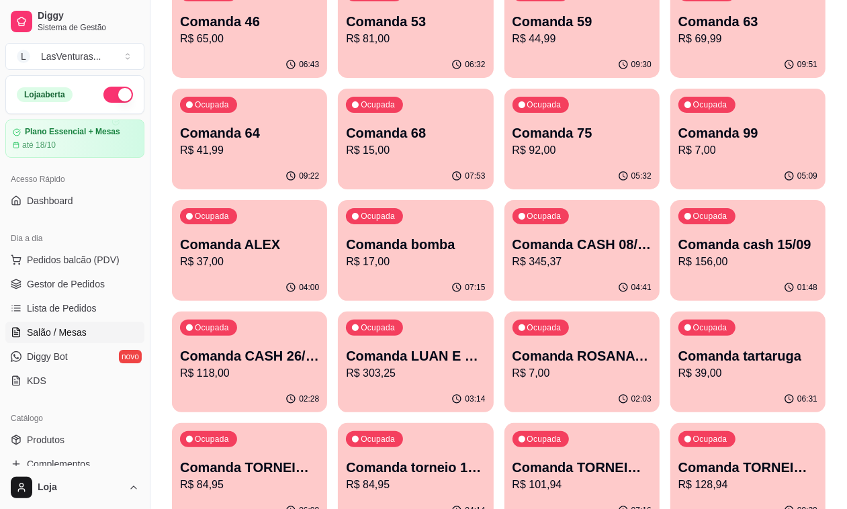
click at [319, 254] on p "R$ 37,00" at bounding box center [249, 262] width 139 height 16
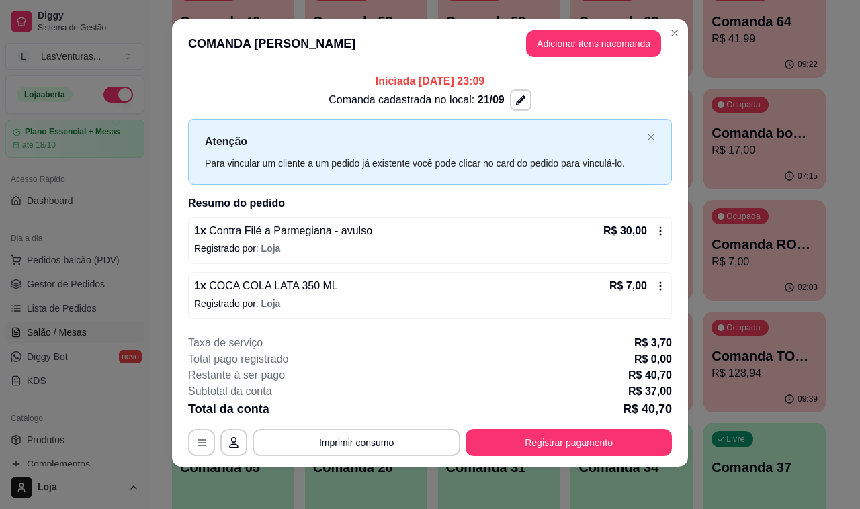
click at [655, 283] on icon at bounding box center [660, 286] width 11 height 11
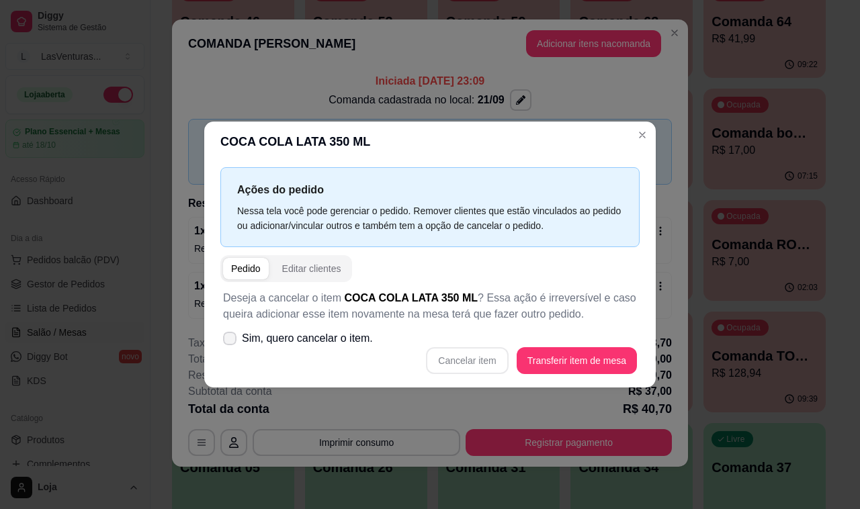
click at [264, 341] on span "Sim, quero cancelar o item." at bounding box center [307, 339] width 131 height 16
click at [231, 341] on input "Sim, quero cancelar o item." at bounding box center [226, 345] width 9 height 9
checkbox input "true"
click at [482, 370] on button "Cancelar item" at bounding box center [467, 360] width 82 height 27
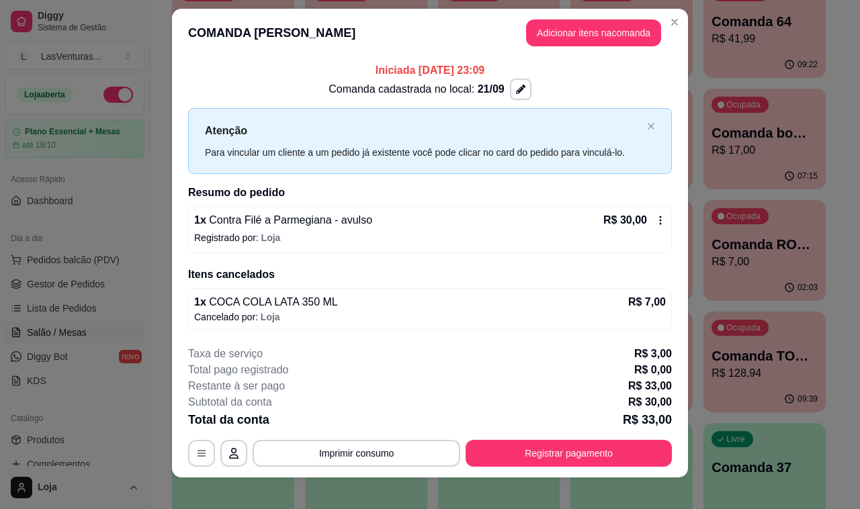
click at [660, 224] on icon at bounding box center [661, 220] width 2 height 9
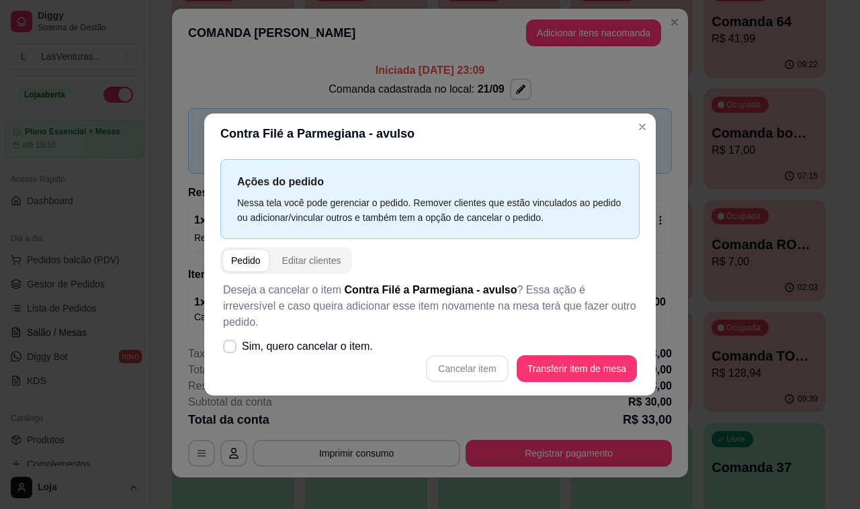
drag, startPoint x: 466, startPoint y: 361, endPoint x: 490, endPoint y: 339, distance: 32.9
click at [467, 361] on div "Cancelar item Transferir item de mesa" at bounding box center [430, 368] width 414 height 27
click at [227, 340] on span at bounding box center [229, 346] width 13 height 13
click at [227, 349] on input "Sim, quero cancelar o item." at bounding box center [226, 353] width 9 height 9
checkbox input "true"
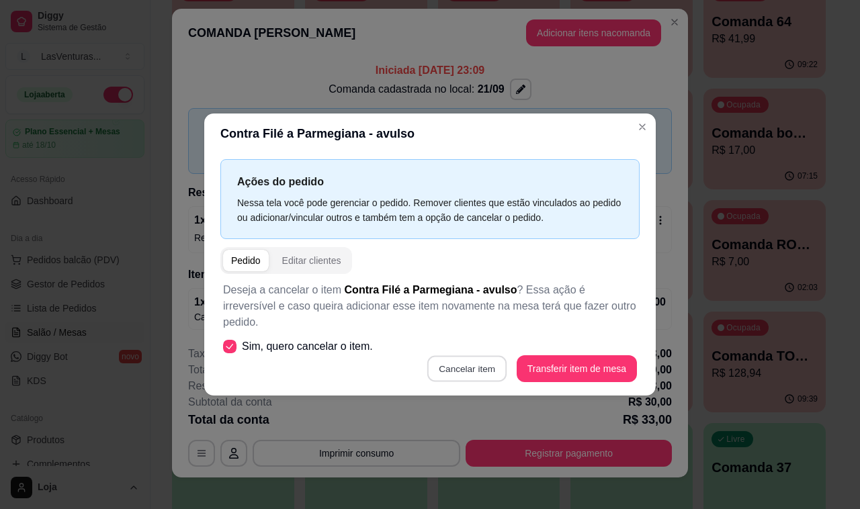
click at [472, 357] on button "Cancelar item" at bounding box center [467, 369] width 80 height 26
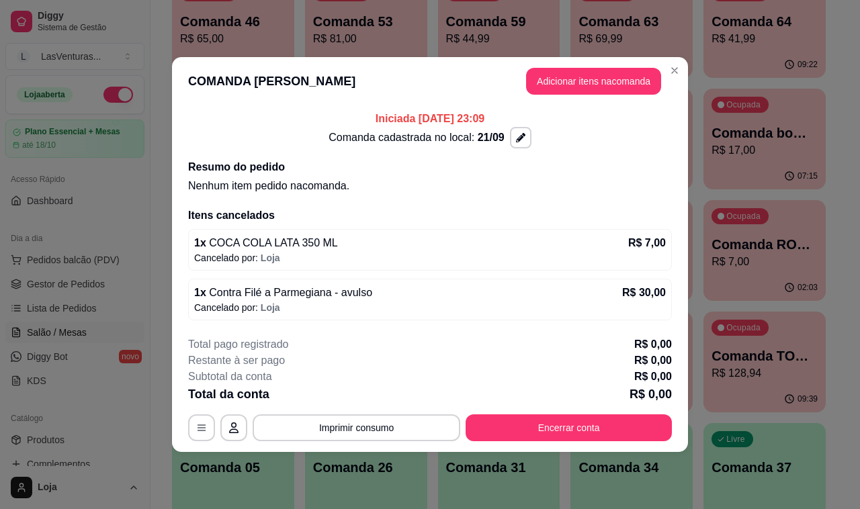
scroll to position [0, 0]
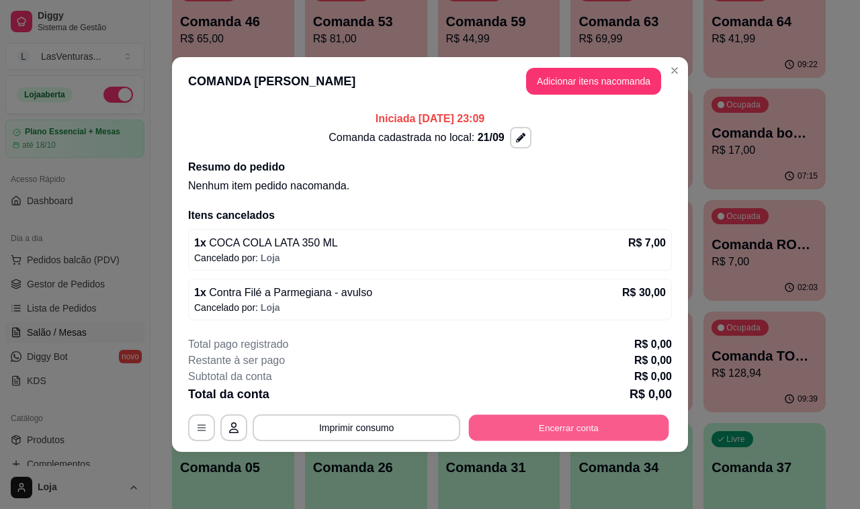
click at [558, 427] on button "Encerrar conta" at bounding box center [569, 428] width 200 height 26
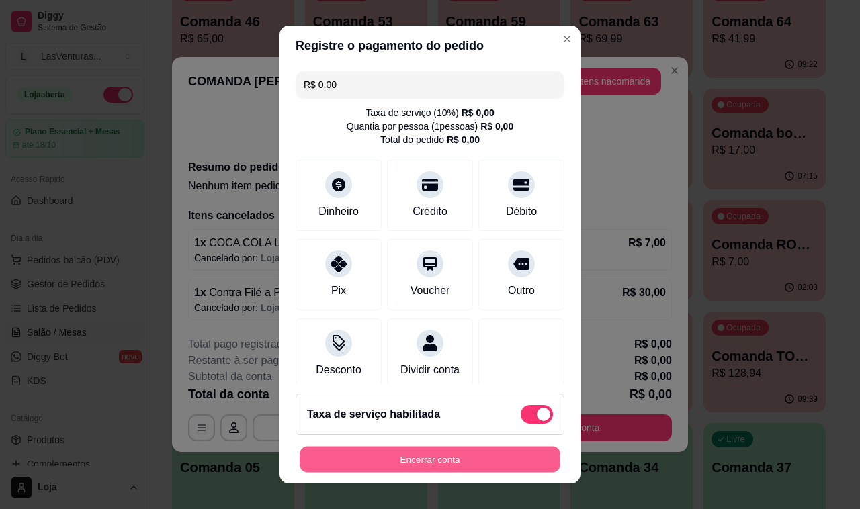
click at [487, 460] on button "Encerrar conta" at bounding box center [430, 460] width 261 height 26
click at [487, 460] on div "Encerrar conta" at bounding box center [430, 459] width 269 height 27
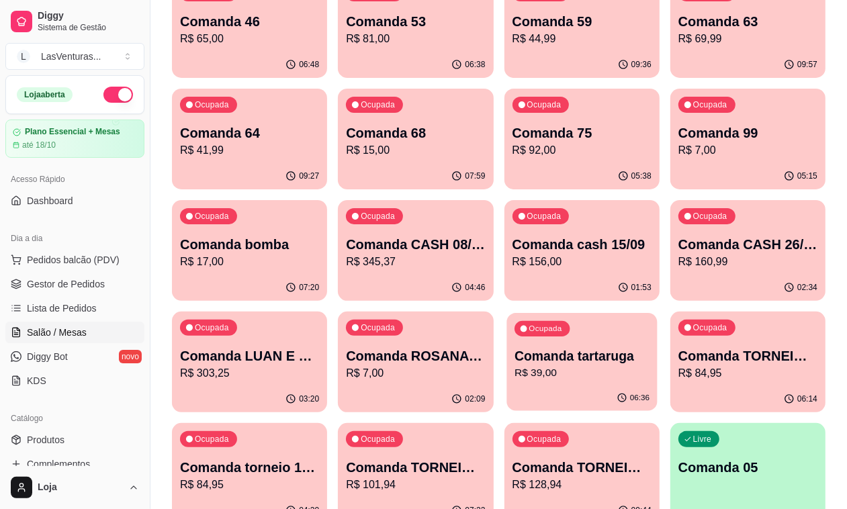
click at [657, 386] on div "06:36" at bounding box center [582, 399] width 150 height 26
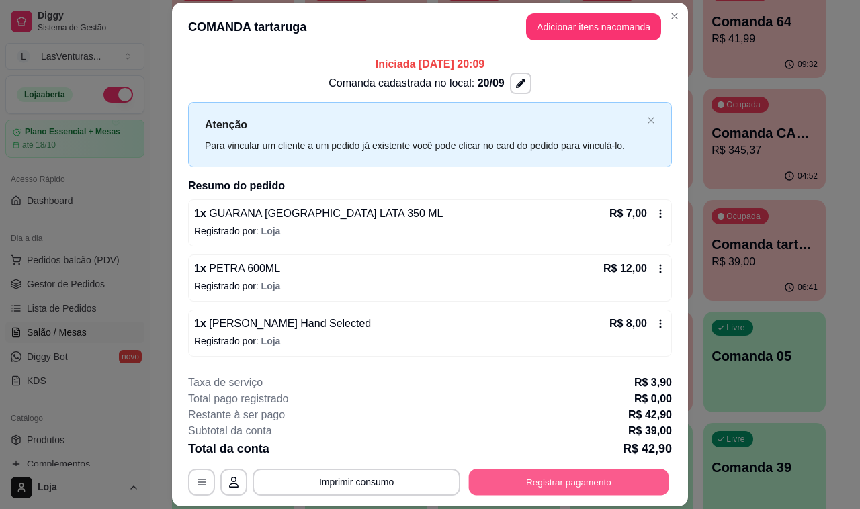
click at [481, 472] on button "Registrar pagamento" at bounding box center [569, 483] width 200 height 26
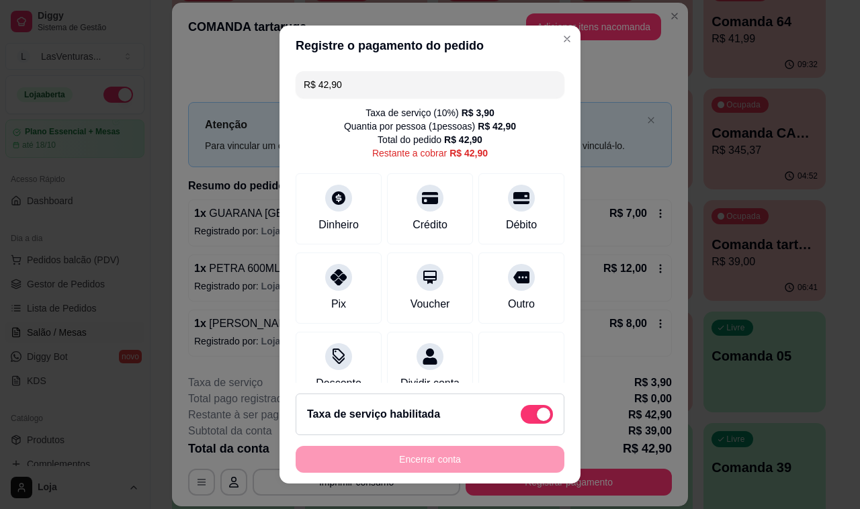
click at [521, 423] on label at bounding box center [537, 414] width 32 height 19
click at [520, 423] on input "checkbox" at bounding box center [524, 421] width 9 height 9
checkbox input "true"
type input "R$ 39,00"
checkbox input "false"
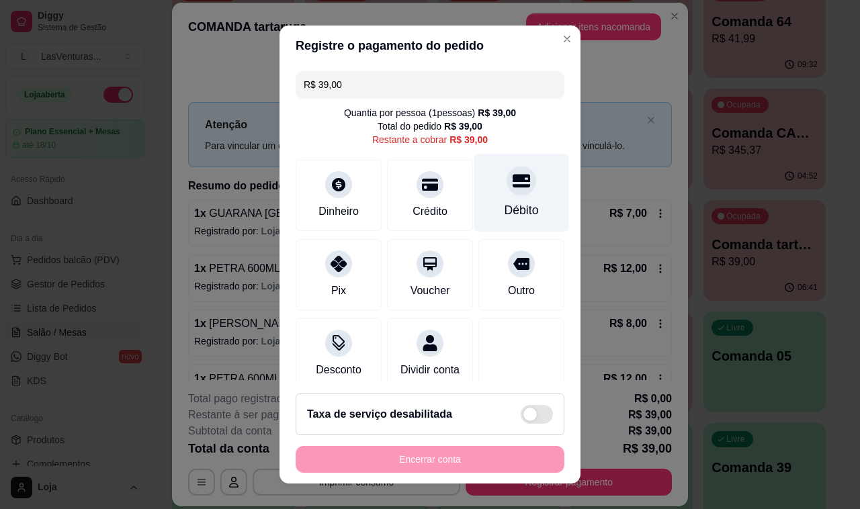
click at [487, 197] on div "Débito" at bounding box center [521, 193] width 95 height 79
type input "R$ 0,00"
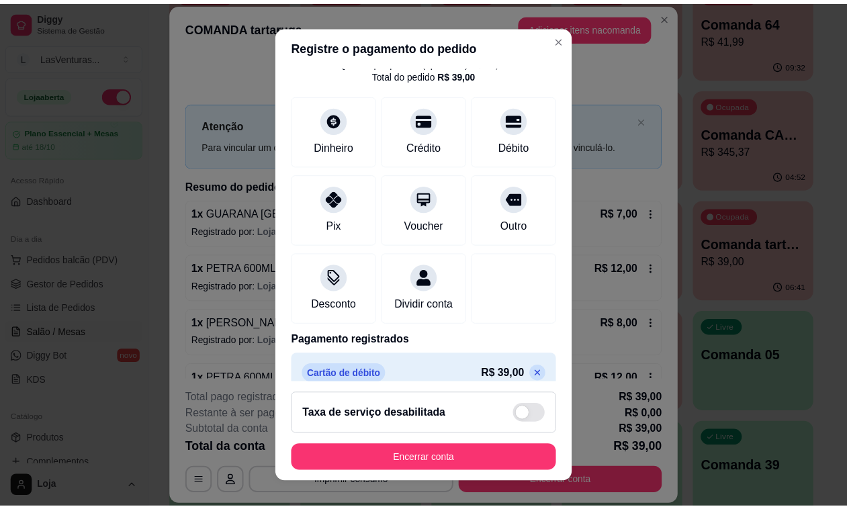
scroll to position [85, 0]
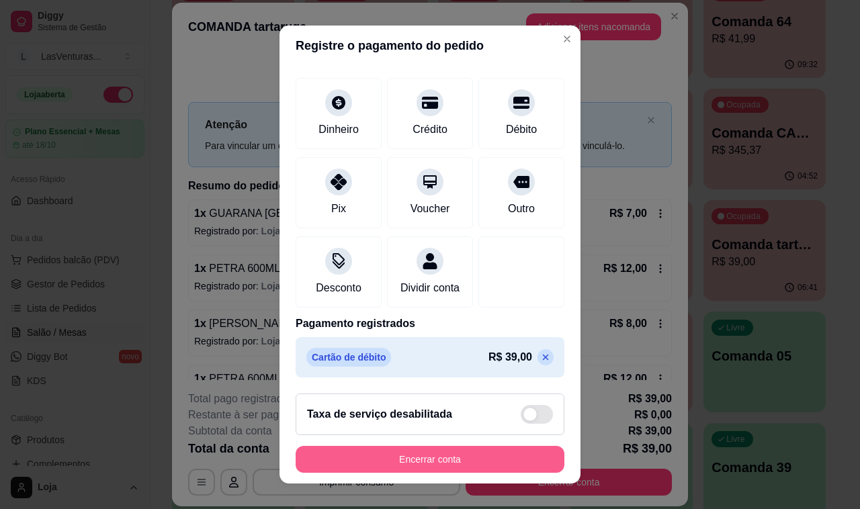
click at [457, 452] on button "Encerrar conta" at bounding box center [430, 459] width 269 height 27
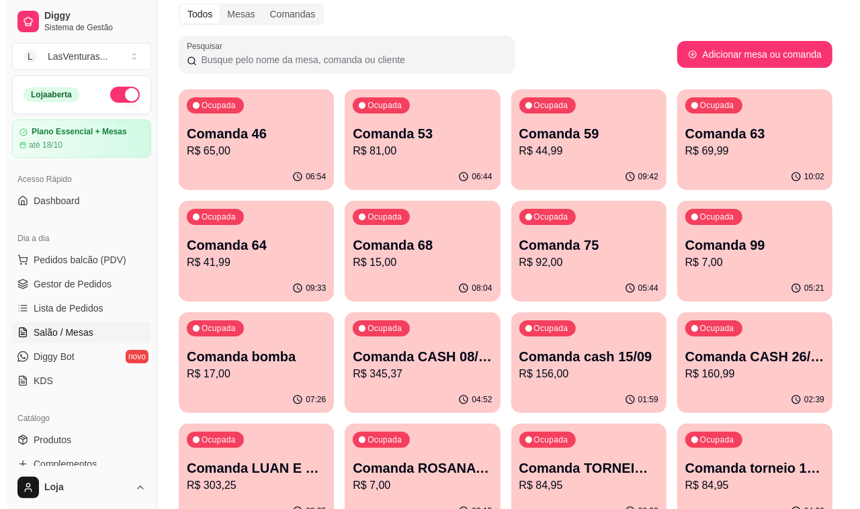
scroll to position [84, 0]
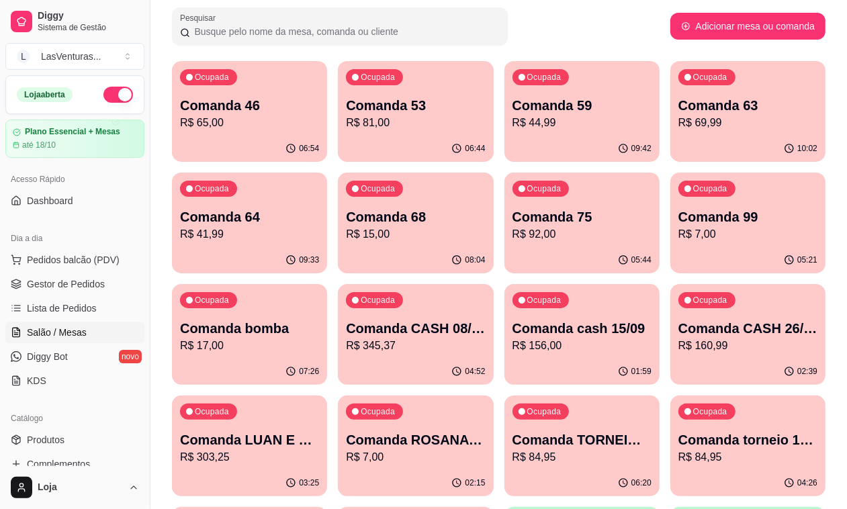
click at [679, 328] on p "Comanda CASH 26/08" at bounding box center [748, 328] width 139 height 19
click at [513, 333] on p "Comanda cash 15/09" at bounding box center [582, 328] width 139 height 19
click at [485, 319] on p "Comanda CASH 08/09" at bounding box center [415, 328] width 139 height 19
click at [679, 344] on p "R$ 160,99" at bounding box center [748, 346] width 139 height 16
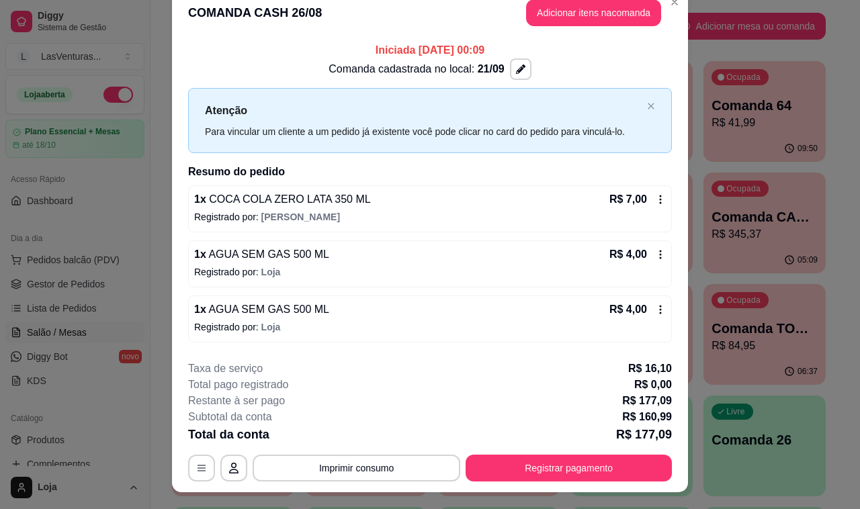
scroll to position [0, 0]
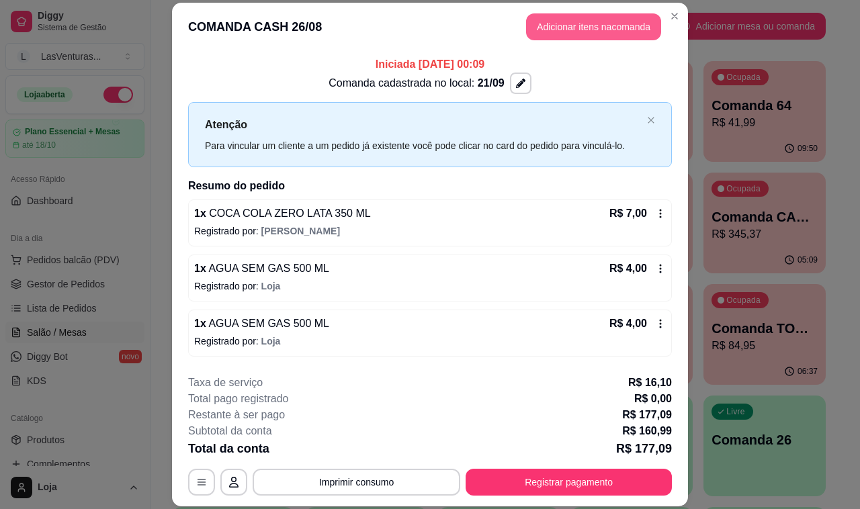
click at [572, 22] on button "Adicionar itens na comanda" at bounding box center [593, 26] width 135 height 27
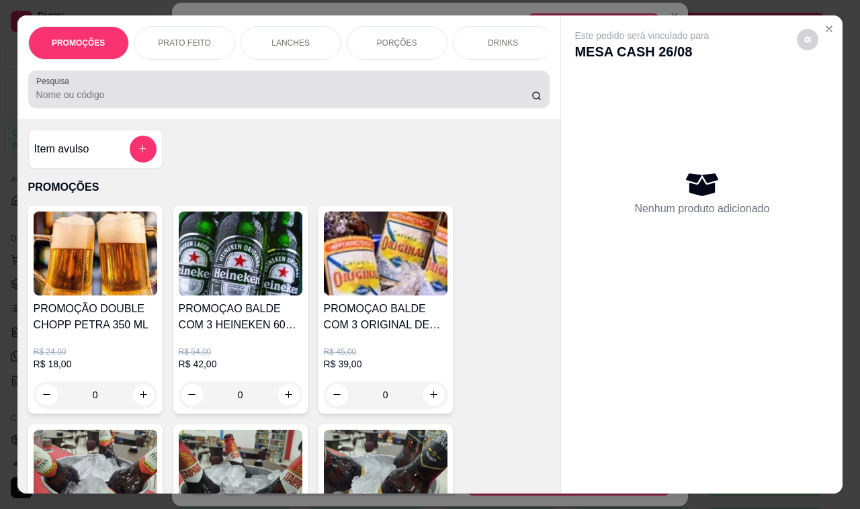
click at [120, 101] on input "Pesquisa" at bounding box center [283, 94] width 495 height 13
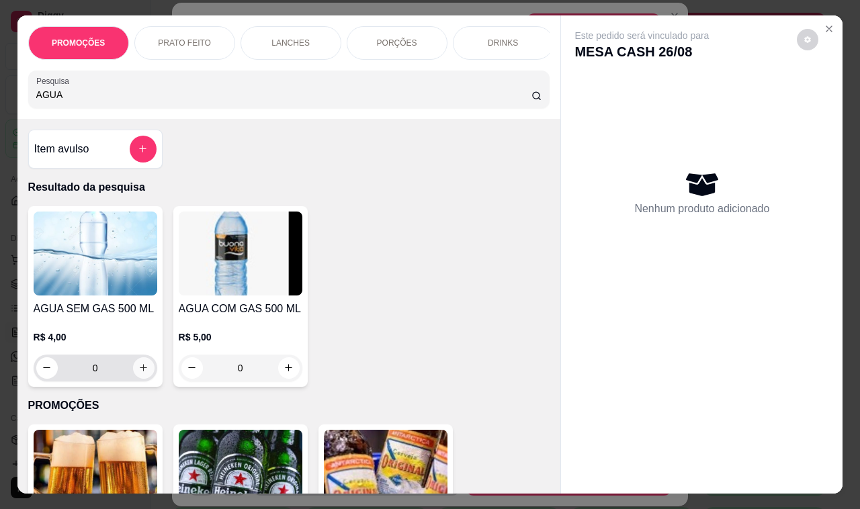
type input "AGUA"
click at [138, 373] on icon "increase-product-quantity" at bounding box center [143, 368] width 10 height 10
click at [140, 372] on icon "increase-product-quantity" at bounding box center [143, 368] width 7 height 7
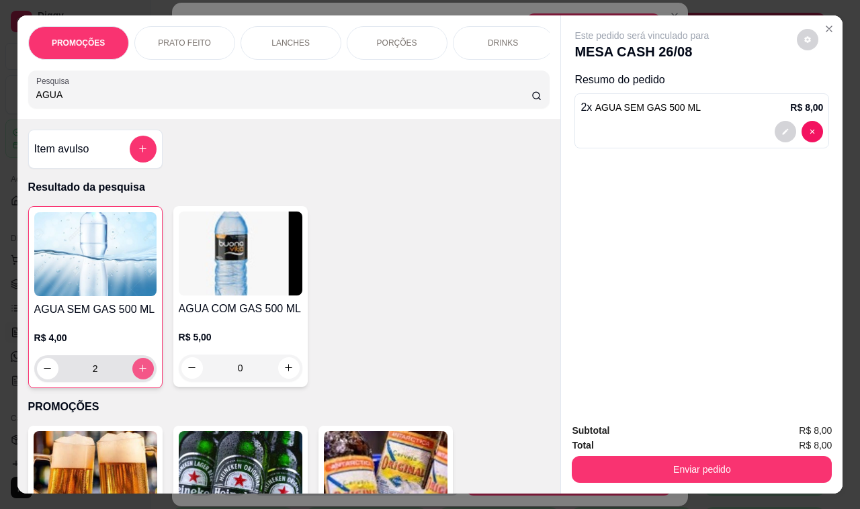
type input "2"
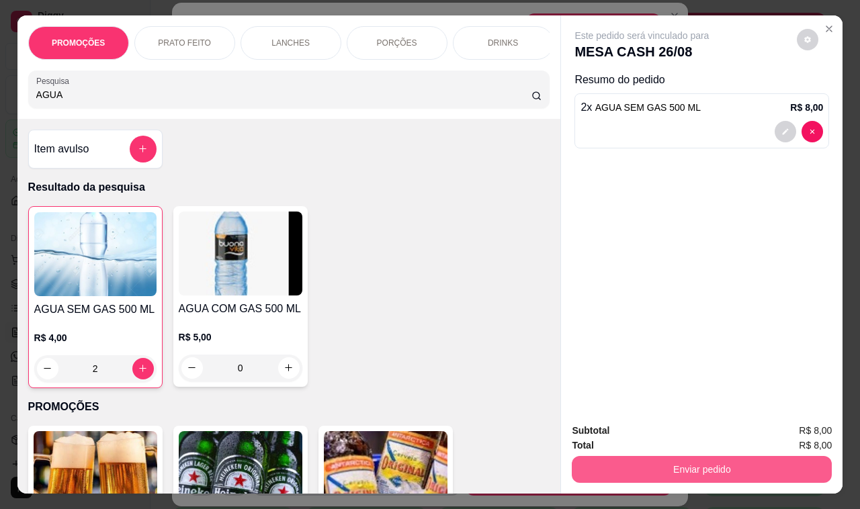
click at [709, 475] on button "Enviar pedido" at bounding box center [702, 469] width 260 height 27
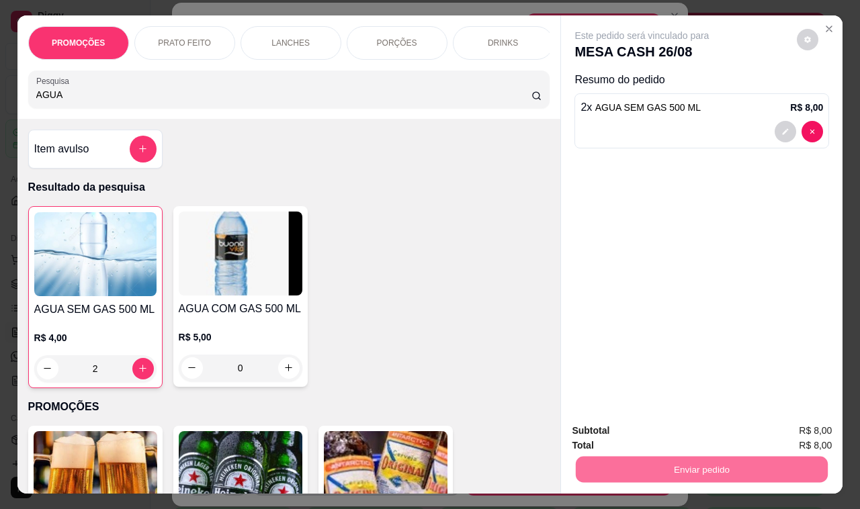
click at [682, 435] on button "Não registrar e enviar pedido" at bounding box center [656, 432] width 140 height 26
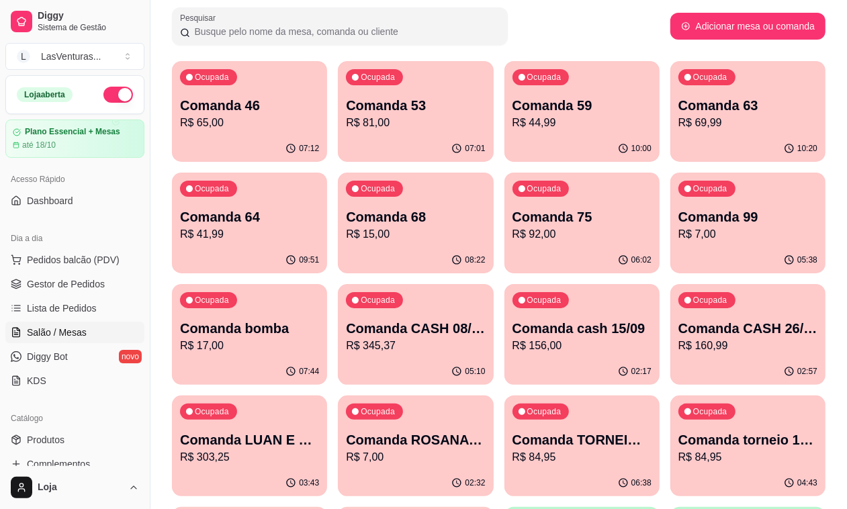
click at [247, 112] on p "Comanda 46" at bounding box center [249, 105] width 139 height 19
click at [246, 114] on p "Comanda 46" at bounding box center [249, 105] width 139 height 19
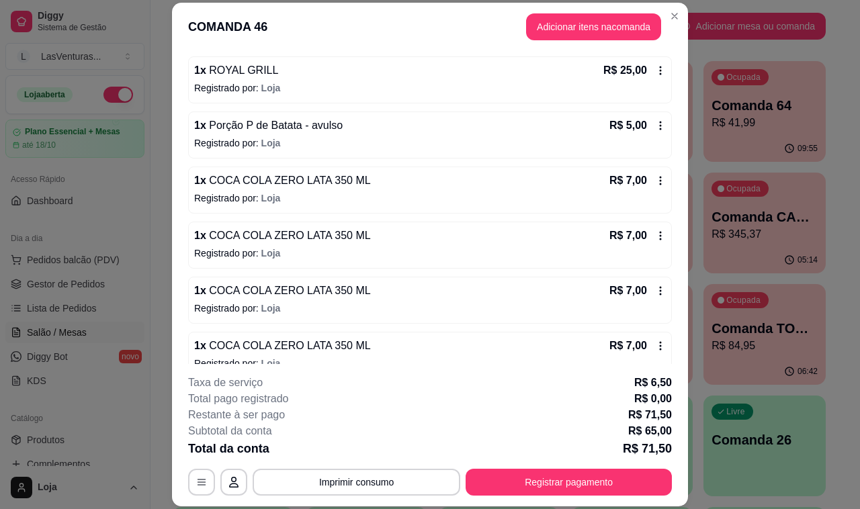
scroll to position [220, 0]
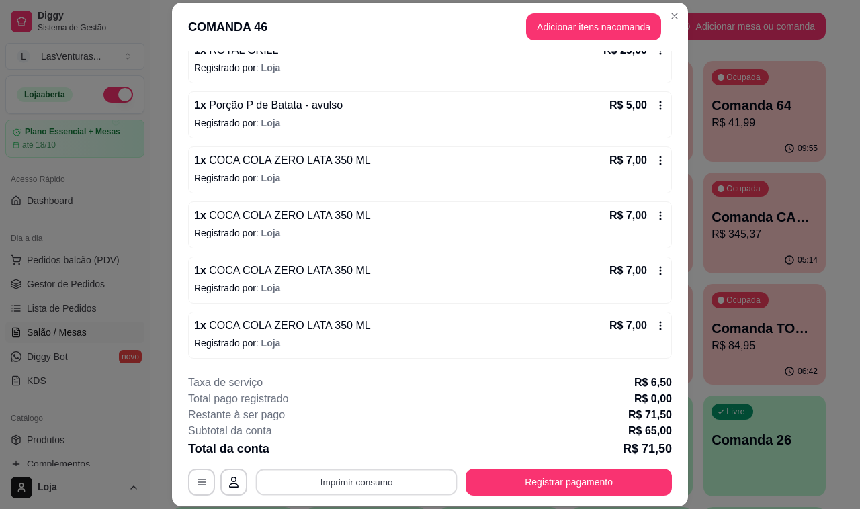
click at [382, 480] on button "Imprimir consumo" at bounding box center [357, 483] width 202 height 26
click at [378, 452] on button "IMPRESSORA" at bounding box center [354, 451] width 94 height 21
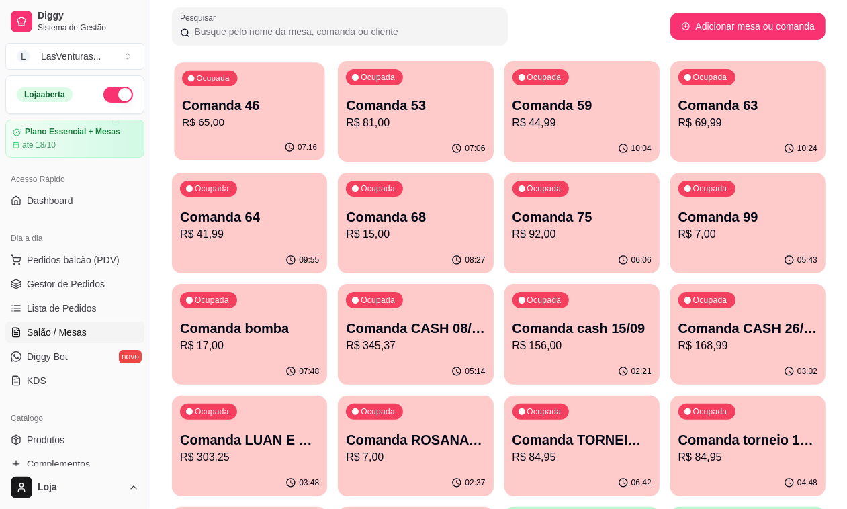
click at [267, 103] on p "Comanda 46" at bounding box center [249, 106] width 135 height 18
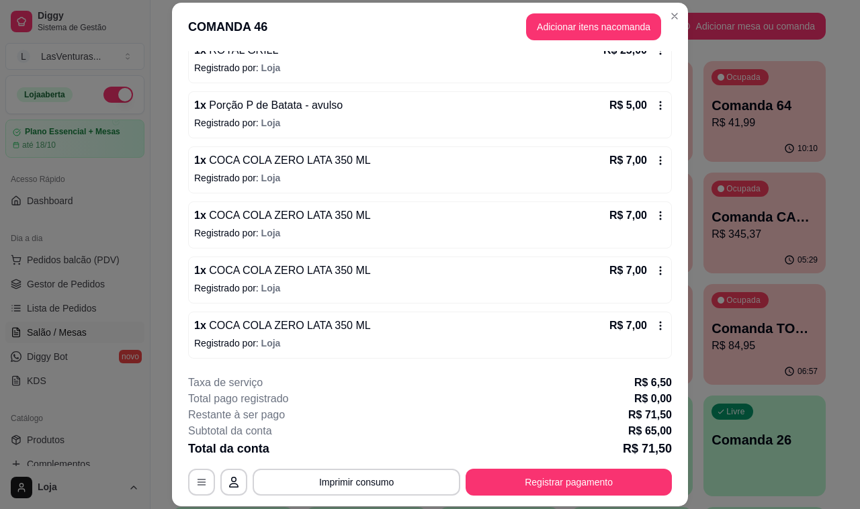
scroll to position [40, 0]
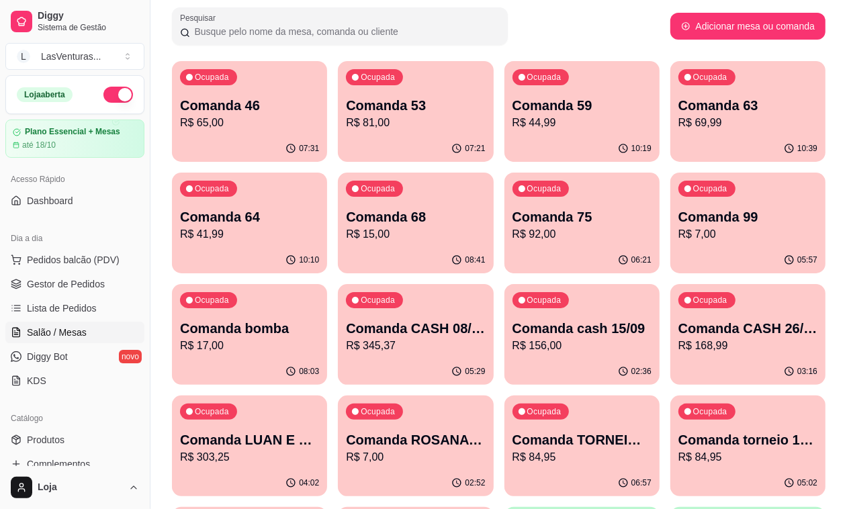
click at [380, 131] on div "Ocupada Comanda 53 R$ 81,00" at bounding box center [415, 98] width 155 height 75
click at [546, 122] on p "R$ 44,99" at bounding box center [582, 123] width 139 height 16
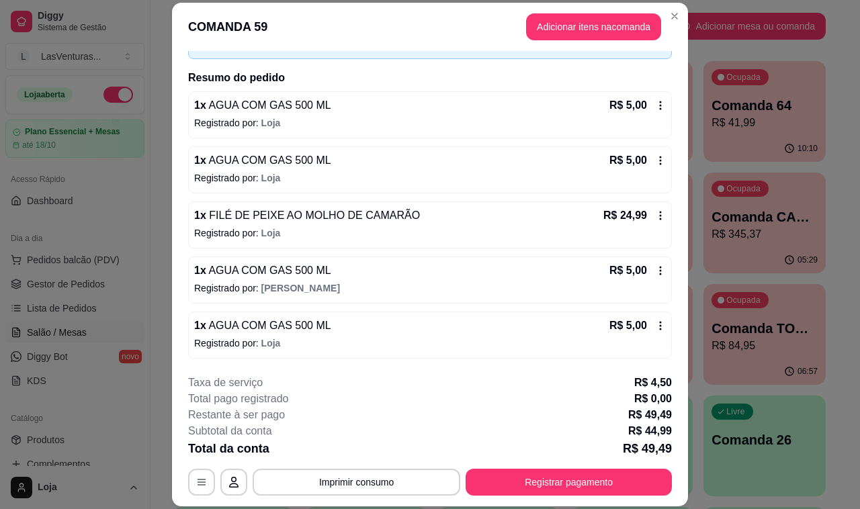
scroll to position [109, 0]
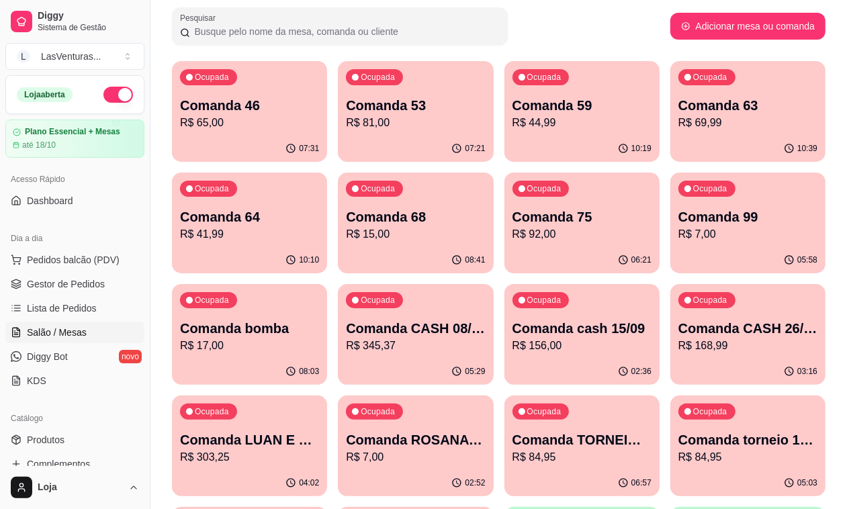
click at [679, 115] on p "R$ 69,99" at bounding box center [748, 123] width 139 height 16
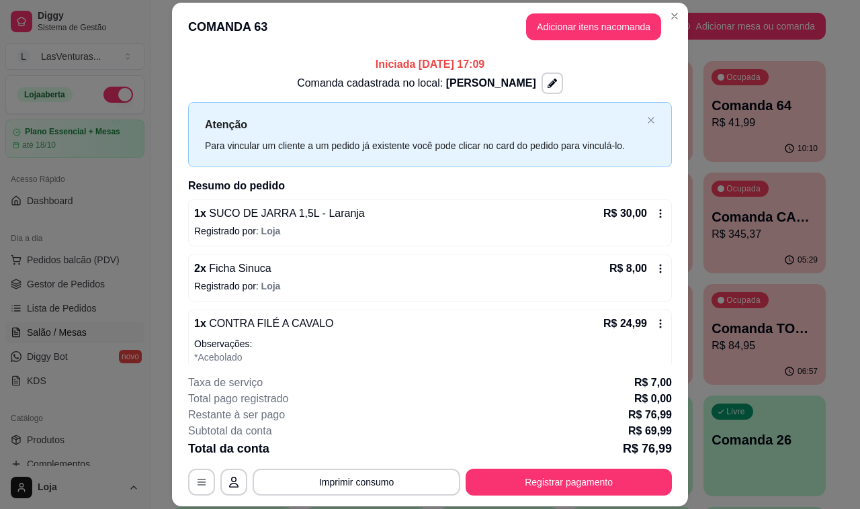
scroll to position [163, 0]
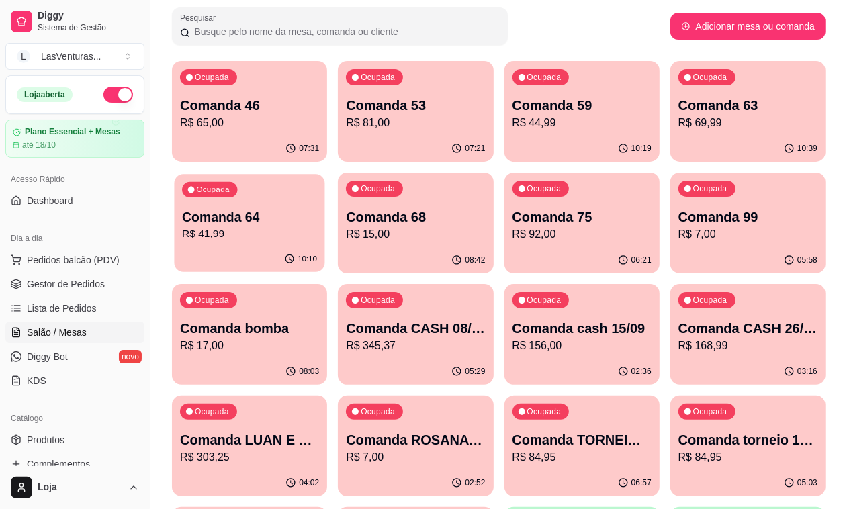
click at [317, 226] on p "R$ 41,99" at bounding box center [249, 233] width 135 height 15
click at [346, 230] on p "R$ 15,00" at bounding box center [415, 234] width 139 height 16
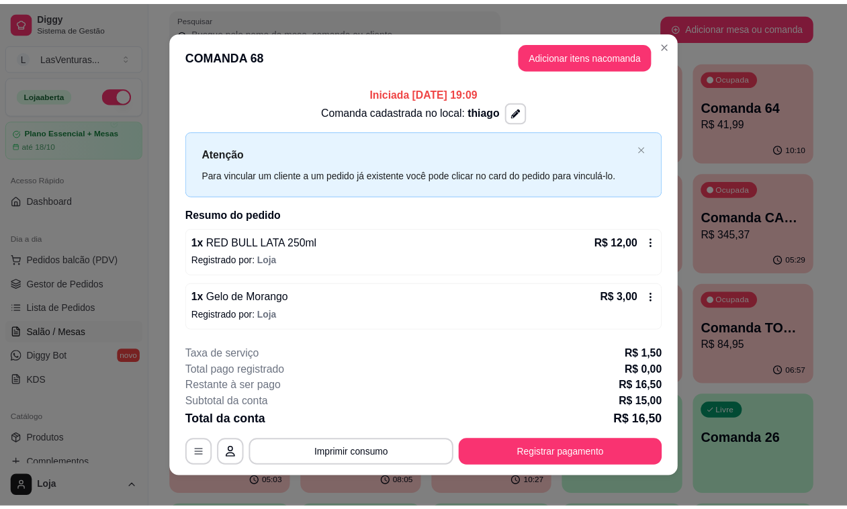
scroll to position [11, 0]
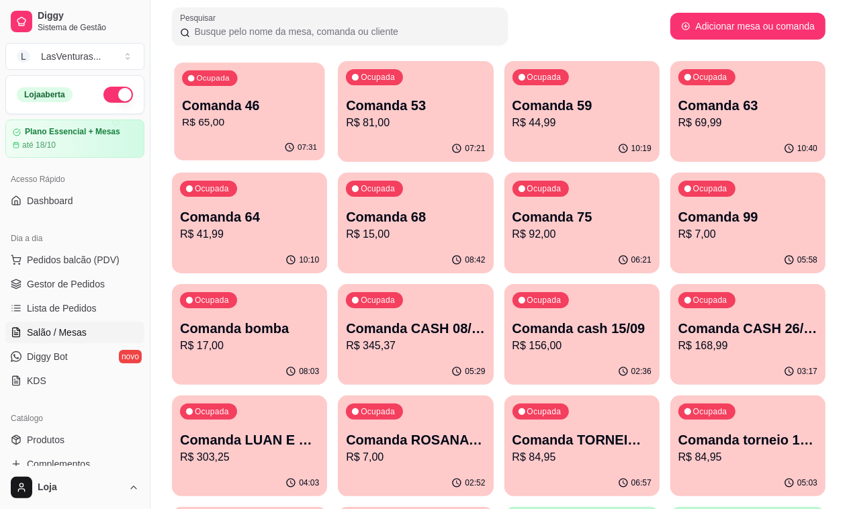
click at [244, 132] on div "Ocupada Comanda 46 R$ 65,00" at bounding box center [249, 98] width 150 height 73
click at [346, 227] on p "R$ 15,00" at bounding box center [415, 234] width 139 height 16
drag, startPoint x: 89, startPoint y: 291, endPoint x: 128, endPoint y: 346, distance: 67.9
click at [89, 289] on span "Gestor de Pedidos" at bounding box center [66, 283] width 78 height 13
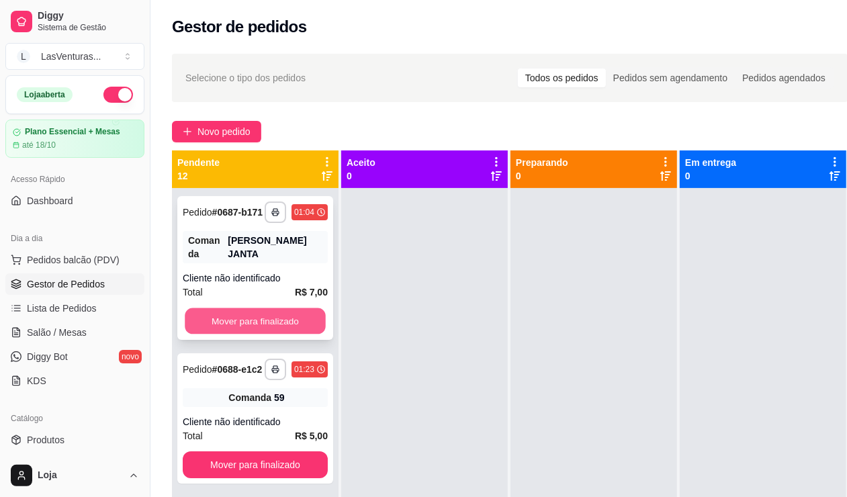
click at [246, 334] on button "Mover para finalizado" at bounding box center [255, 321] width 141 height 26
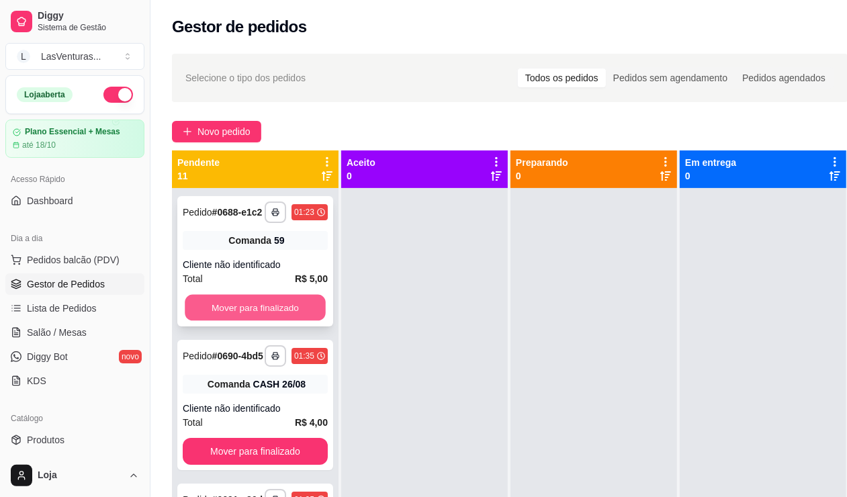
click at [249, 321] on button "Mover para finalizado" at bounding box center [255, 308] width 141 height 26
click at [246, 317] on button "Mover para finalizado" at bounding box center [255, 307] width 145 height 27
click at [246, 317] on button "Mover para finalizado" at bounding box center [255, 308] width 141 height 26
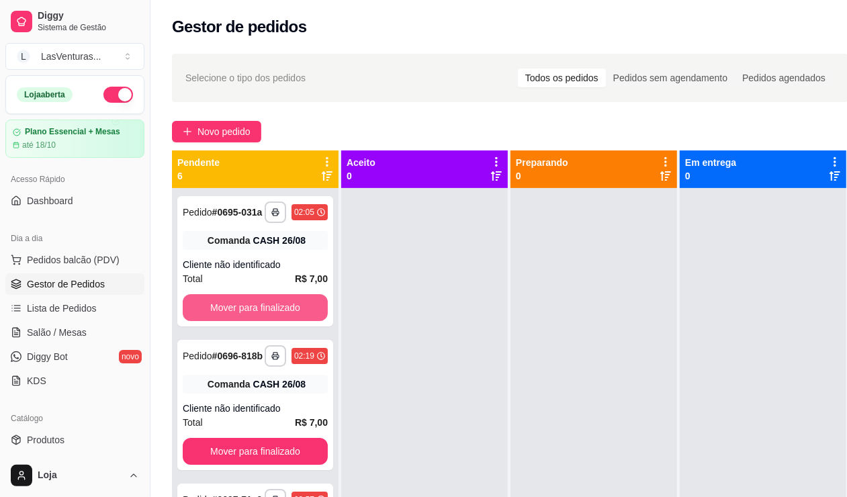
click at [246, 317] on button "Mover para finalizado" at bounding box center [255, 307] width 145 height 27
click at [246, 438] on button "Mover para finalizado" at bounding box center [255, 451] width 145 height 27
click at [246, 317] on button "Mover para finalizado" at bounding box center [255, 307] width 145 height 27
click at [245, 314] on button "Mover para finalizado" at bounding box center [255, 308] width 141 height 26
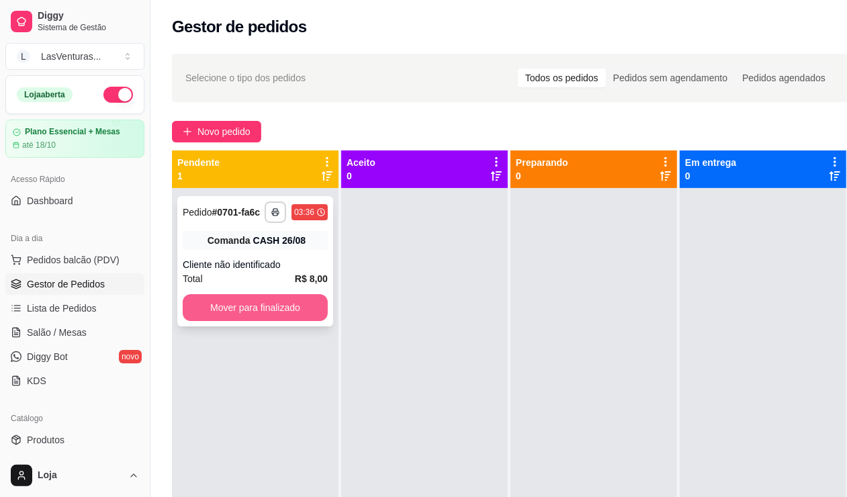
click at [251, 309] on button "Mover para finalizado" at bounding box center [255, 307] width 145 height 27
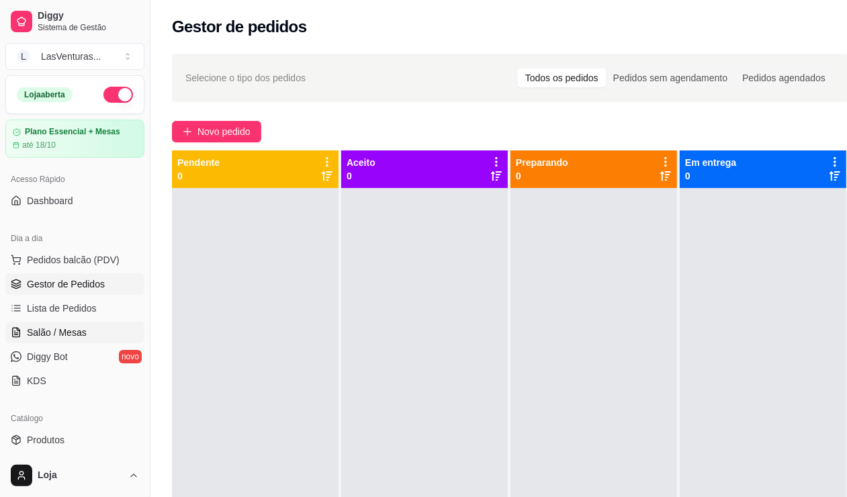
click at [74, 335] on span "Salão / Mesas" at bounding box center [57, 332] width 60 height 13
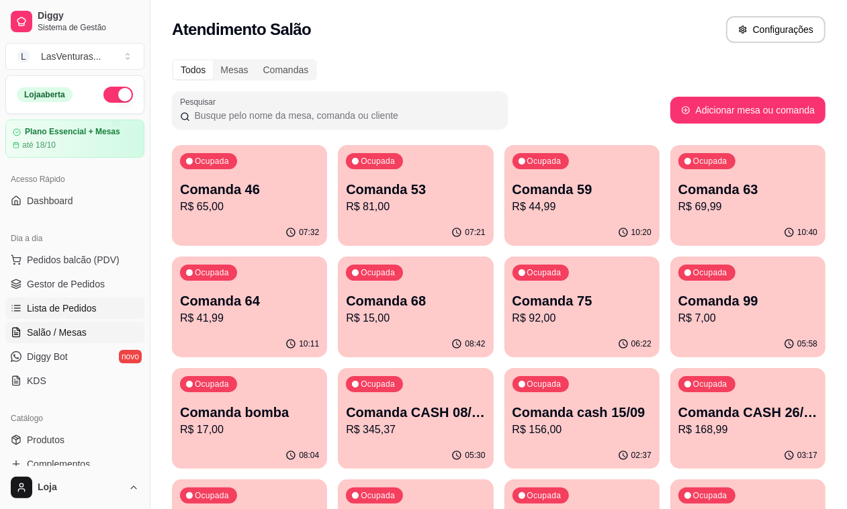
click at [85, 302] on span "Lista de Pedidos" at bounding box center [62, 308] width 70 height 13
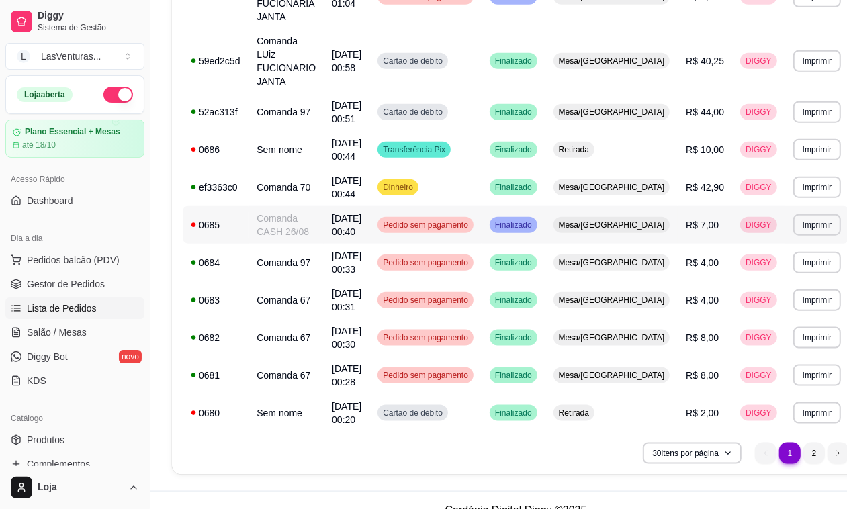
scroll to position [951, 0]
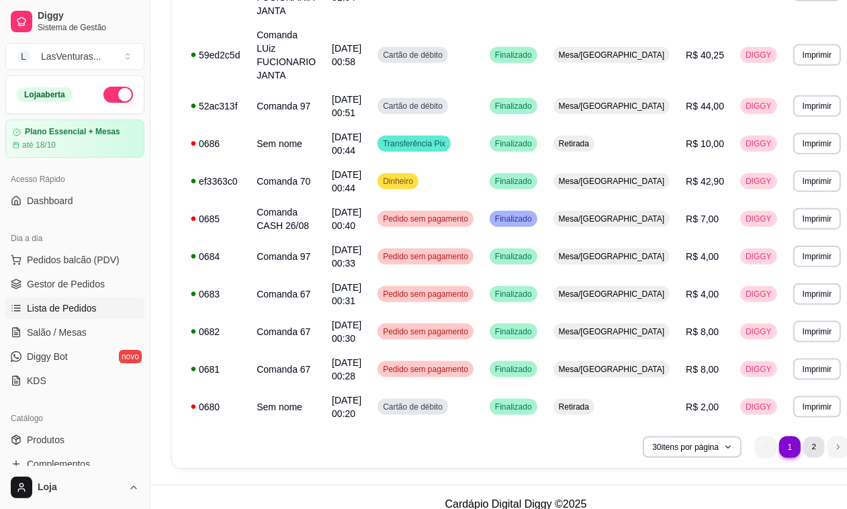
click at [748, 437] on li "2" at bounding box center [814, 447] width 21 height 21
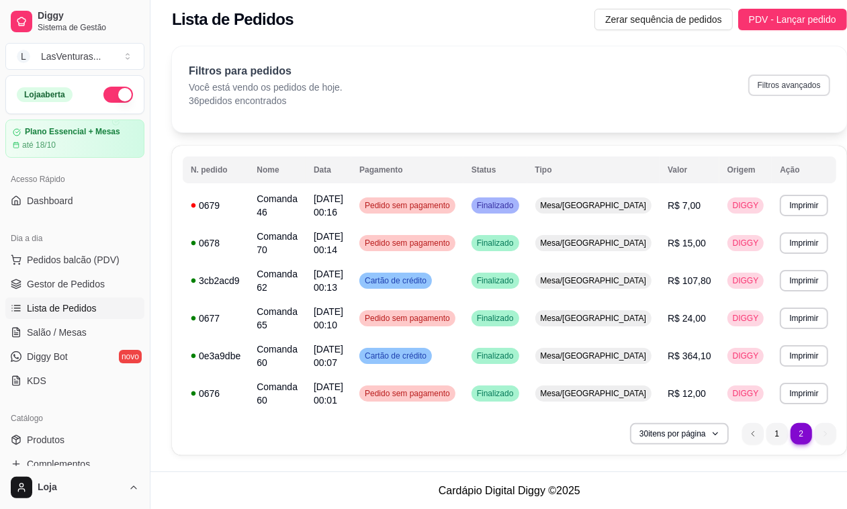
click at [748, 85] on button "Filtros avançados" at bounding box center [789, 85] width 82 height 21
select select "0"
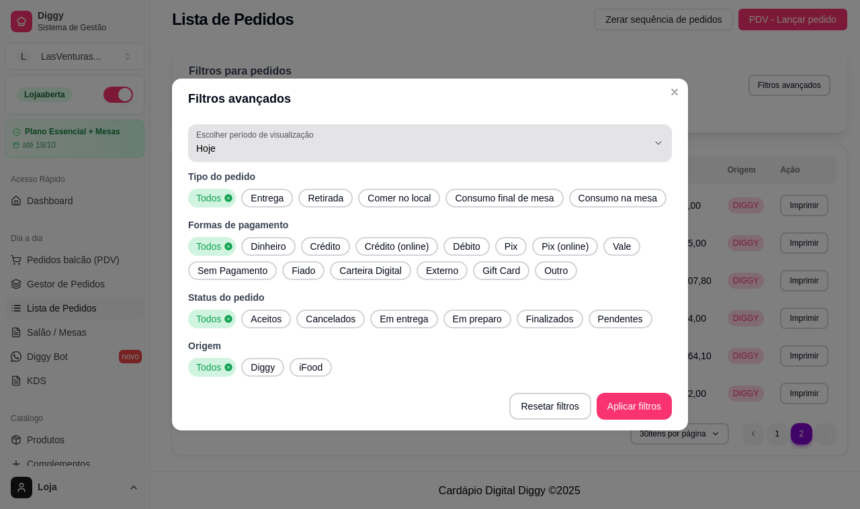
click at [667, 146] on button "Escolher período de visualização Hoje" at bounding box center [430, 143] width 484 height 38
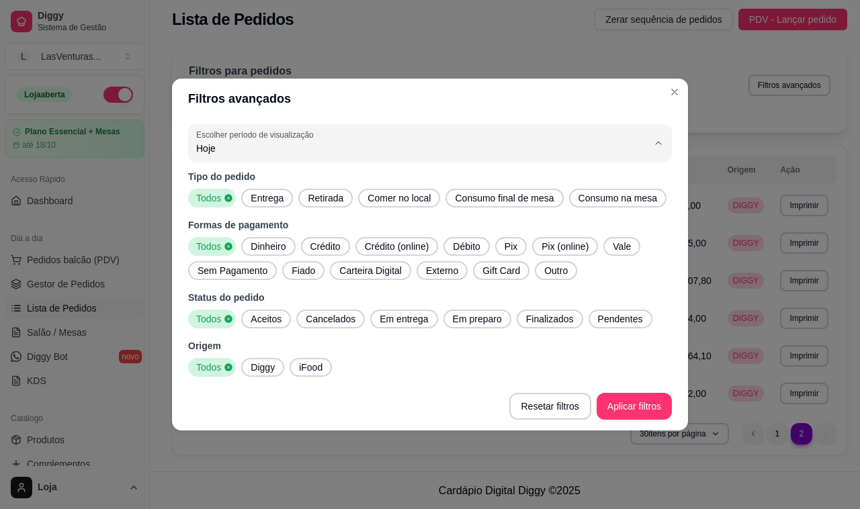
click at [229, 208] on span "Ontem" at bounding box center [423, 202] width 431 height 13
type input "1"
select select "1"
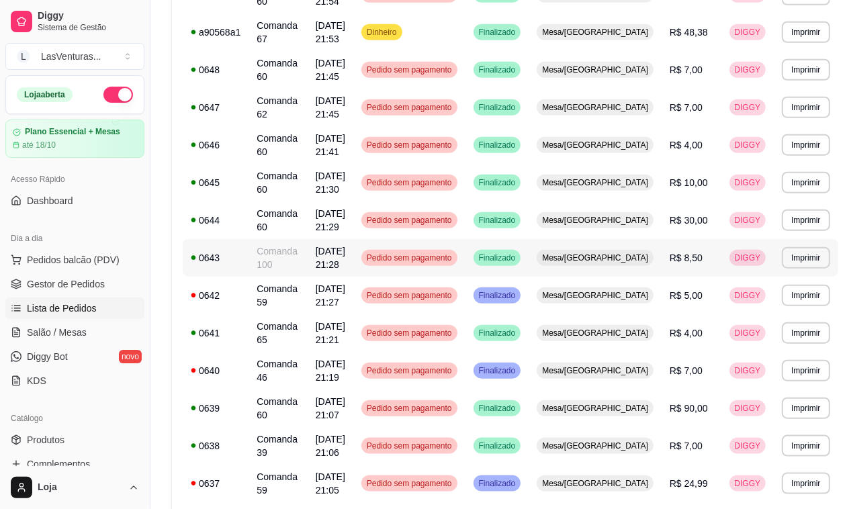
scroll to position [924, 0]
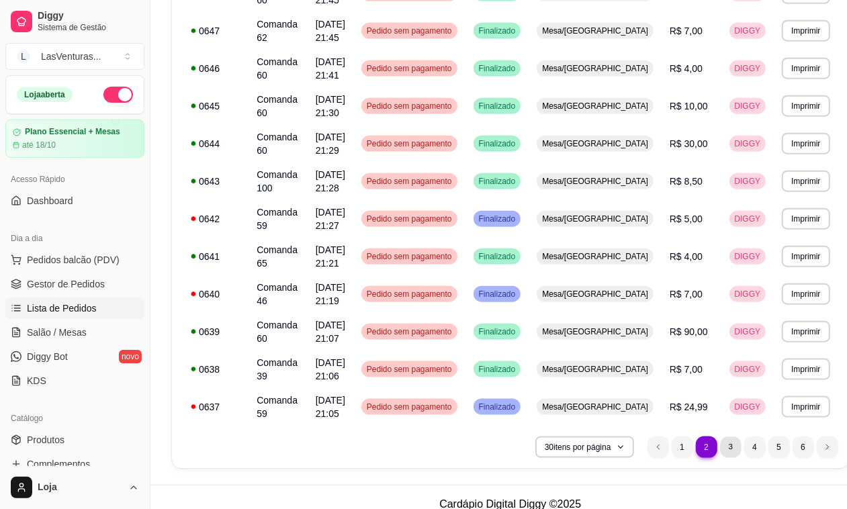
click at [720, 437] on li "3" at bounding box center [730, 447] width 21 height 21
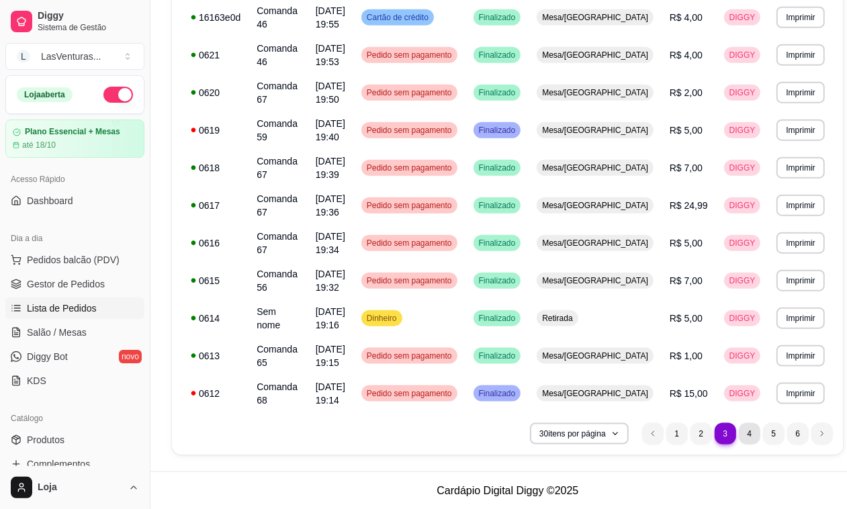
click at [739, 435] on li "4" at bounding box center [749, 433] width 21 height 21
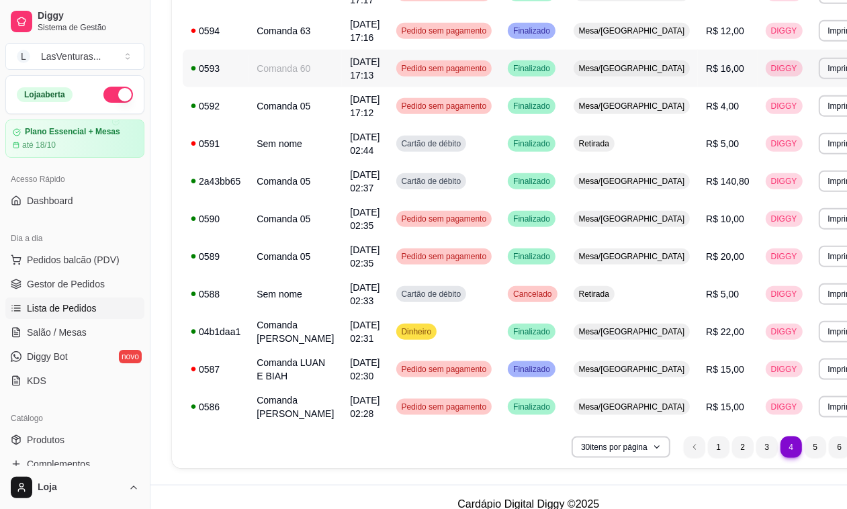
click at [515, 77] on div "Finalizado" at bounding box center [532, 68] width 48 height 16
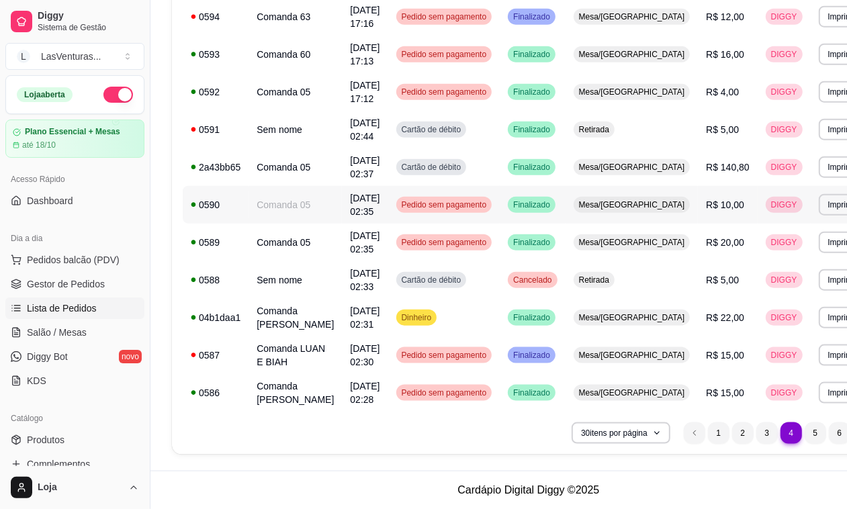
scroll to position [977, 0]
click at [691, 432] on icon "previous page button" at bounding box center [695, 433] width 8 height 8
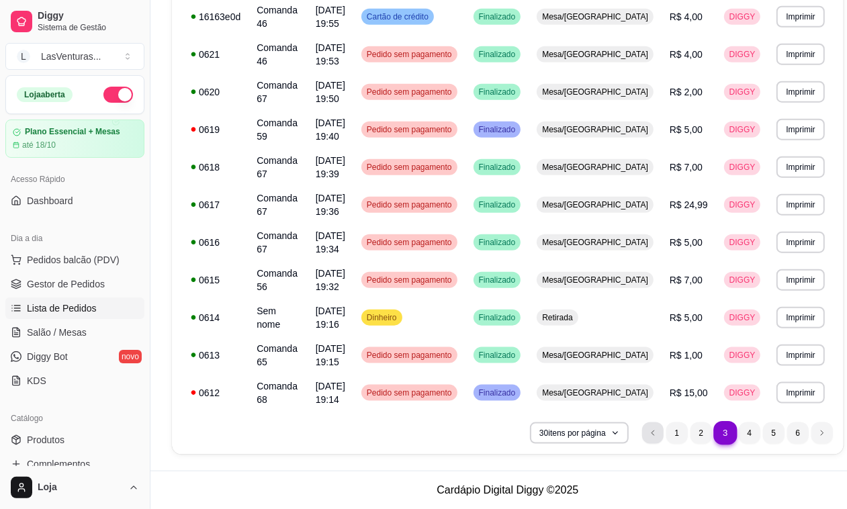
scroll to position [924, 0]
click at [78, 337] on span "Salão / Mesas" at bounding box center [57, 332] width 60 height 13
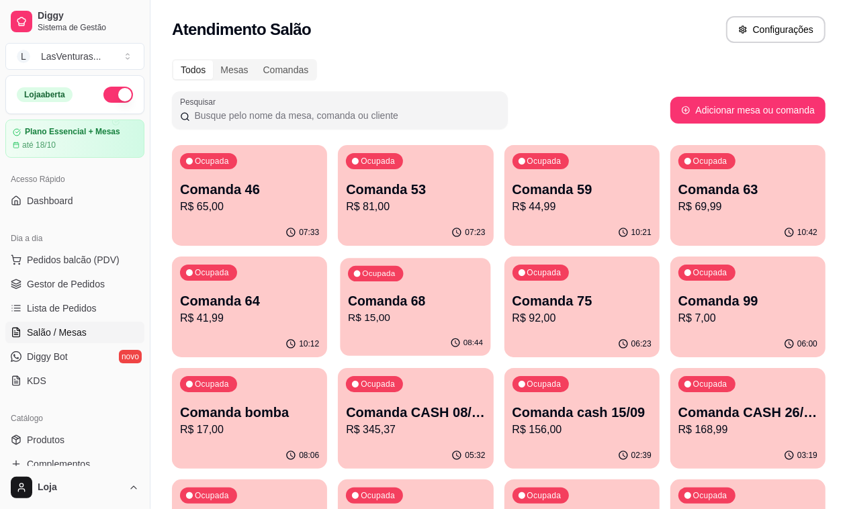
click at [348, 307] on p "Comanda 68" at bounding box center [415, 301] width 135 height 18
click at [85, 304] on span "Lista de Pedidos" at bounding box center [62, 308] width 70 height 13
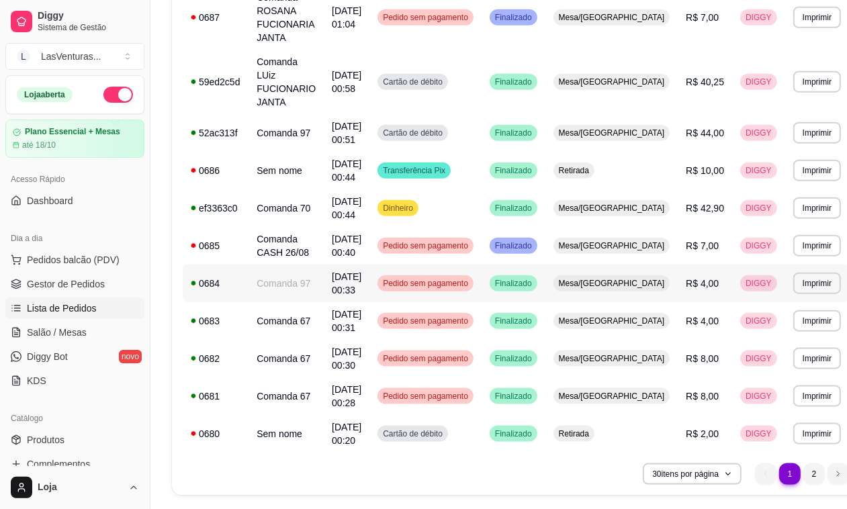
scroll to position [951, 0]
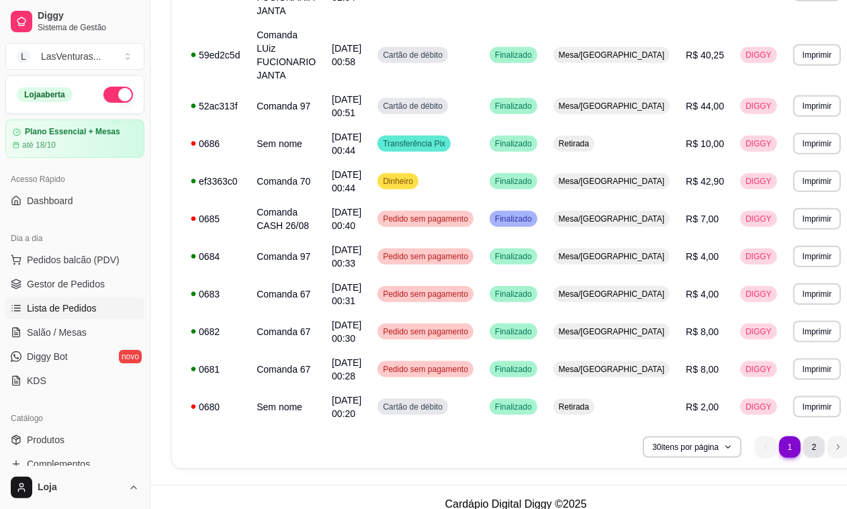
click at [748, 439] on li "2" at bounding box center [813, 447] width 21 height 21
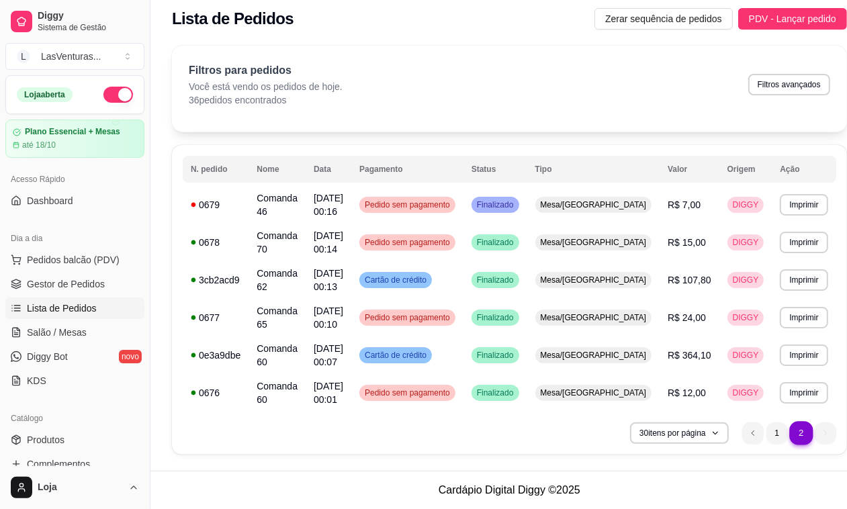
scroll to position [7, 0]
click at [62, 337] on span "Salão / Mesas" at bounding box center [57, 332] width 60 height 13
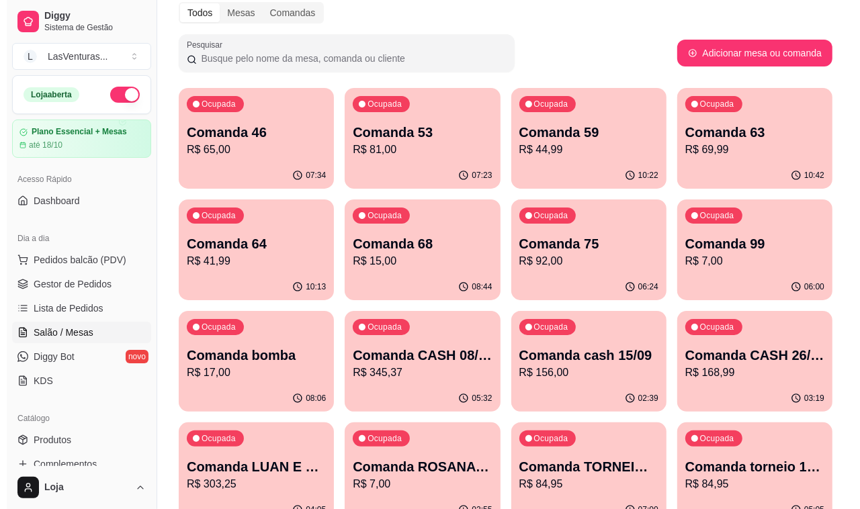
scroll to position [84, 0]
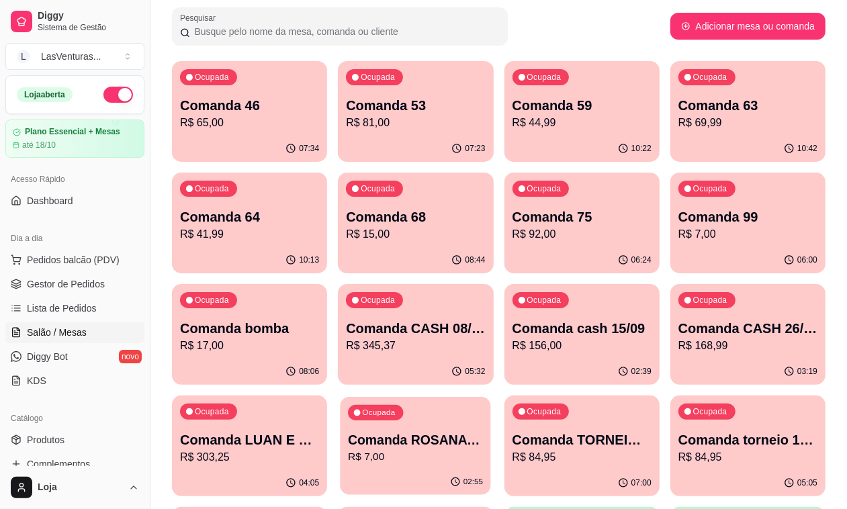
click at [491, 397] on div "Ocupada Comanda ROSANA FUCIONARIA JANTA R$ 7,00" at bounding box center [416, 433] width 150 height 73
click at [505, 354] on div "Ocupada Comanda cash 15/09 R$ 156,00" at bounding box center [582, 321] width 155 height 75
click at [670, 355] on div "Ocupada Comanda CASH 26/08 R$ 168,99" at bounding box center [747, 321] width 155 height 75
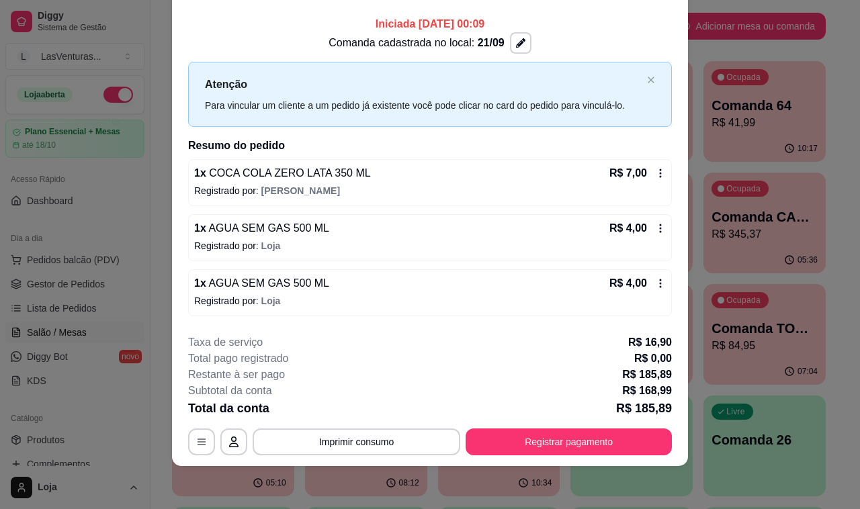
scroll to position [0, 0]
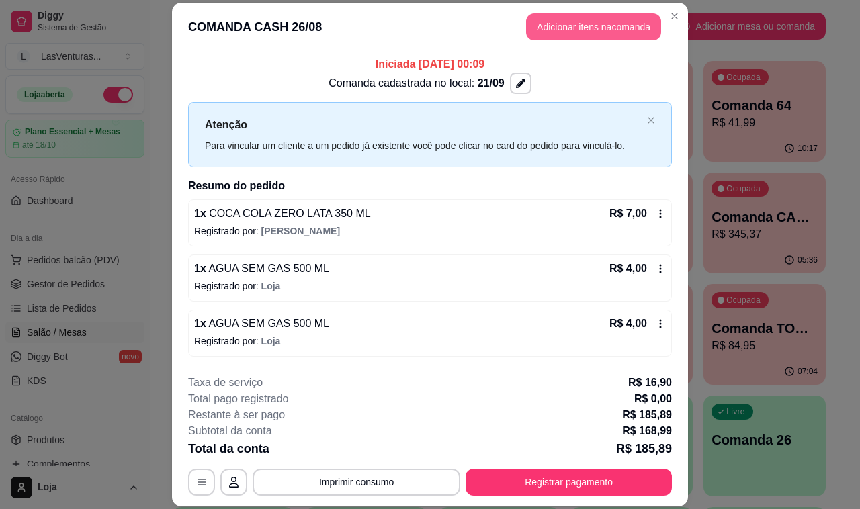
click at [593, 27] on button "Adicionar itens na comanda" at bounding box center [593, 26] width 135 height 27
click at [228, 89] on div at bounding box center [289, 89] width 506 height 27
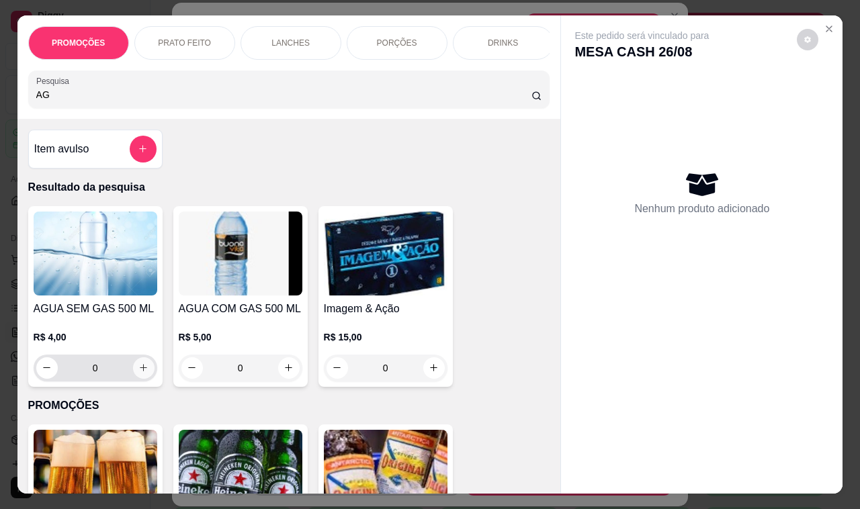
type input "AG"
click at [141, 373] on icon "increase-product-quantity" at bounding box center [143, 368] width 10 height 10
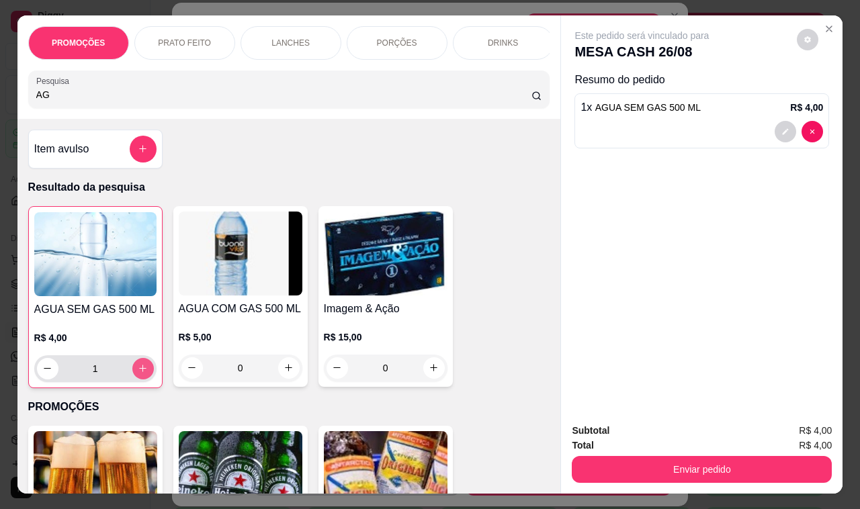
type input "1"
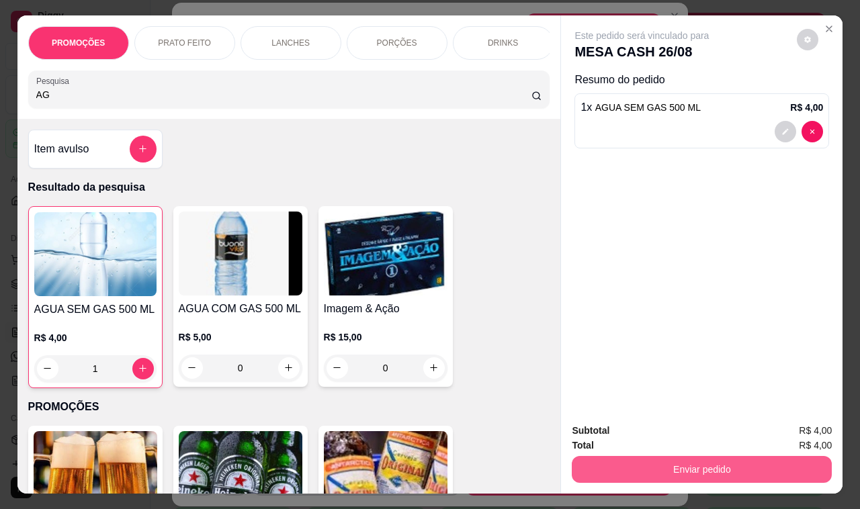
click at [667, 459] on button "Enviar pedido" at bounding box center [702, 469] width 260 height 27
click at [660, 438] on button "Não registrar e enviar pedido" at bounding box center [656, 432] width 140 height 26
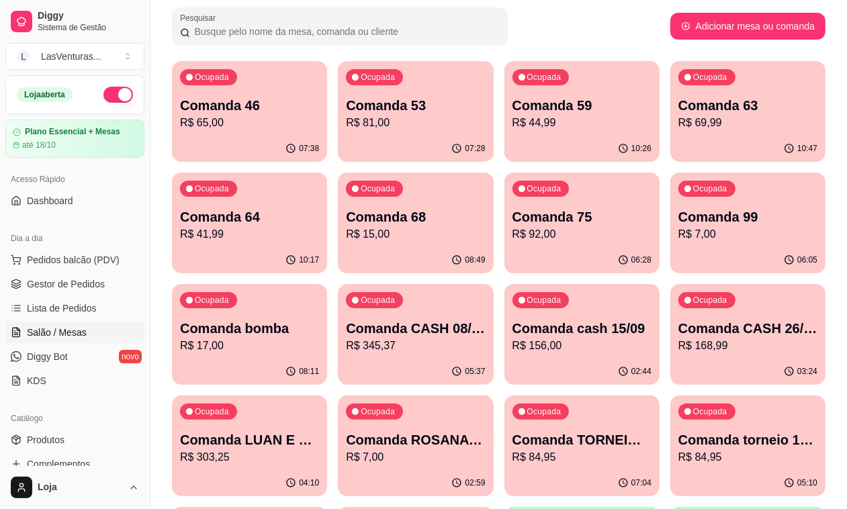
click at [319, 449] on p "R$ 303,25" at bounding box center [249, 457] width 139 height 16
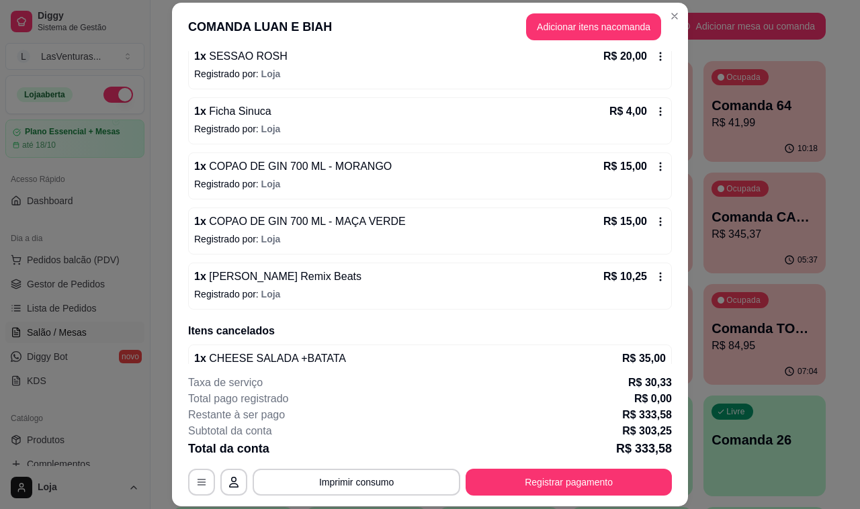
scroll to position [1120, 0]
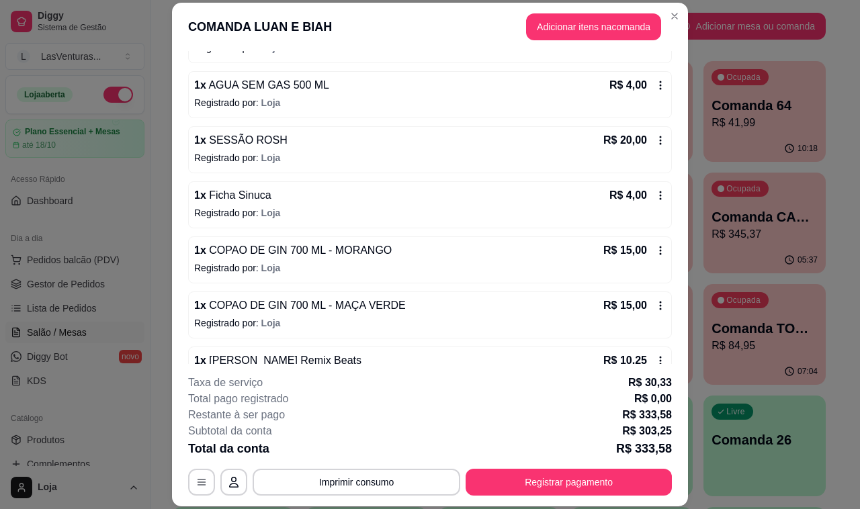
click at [649, 155] on div "1 x SESSÃO ROSH R$ 20,00 Registrado por: [PERSON_NAME]" at bounding box center [430, 149] width 484 height 47
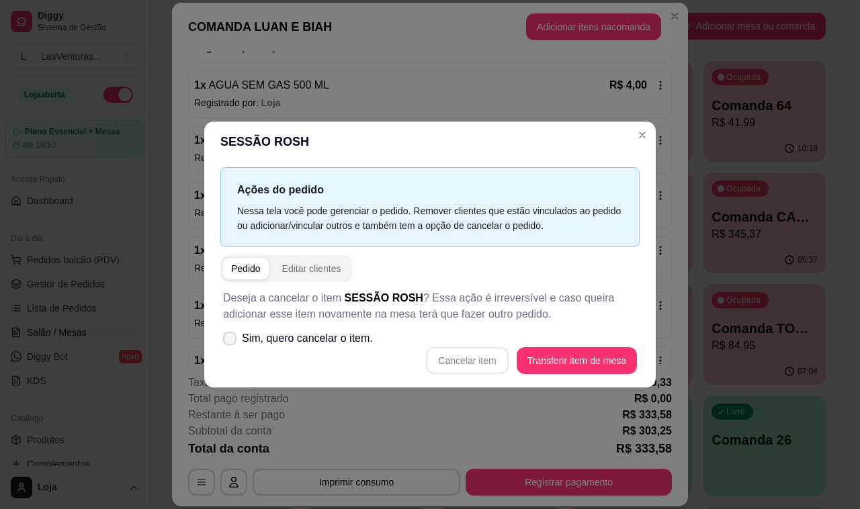
click at [314, 345] on span "Sim, quero cancelar o item." at bounding box center [307, 339] width 131 height 16
click at [231, 345] on input "Sim, quero cancelar o item." at bounding box center [226, 345] width 9 height 9
checkbox input "true"
click at [465, 356] on button "Cancelar item" at bounding box center [467, 360] width 82 height 27
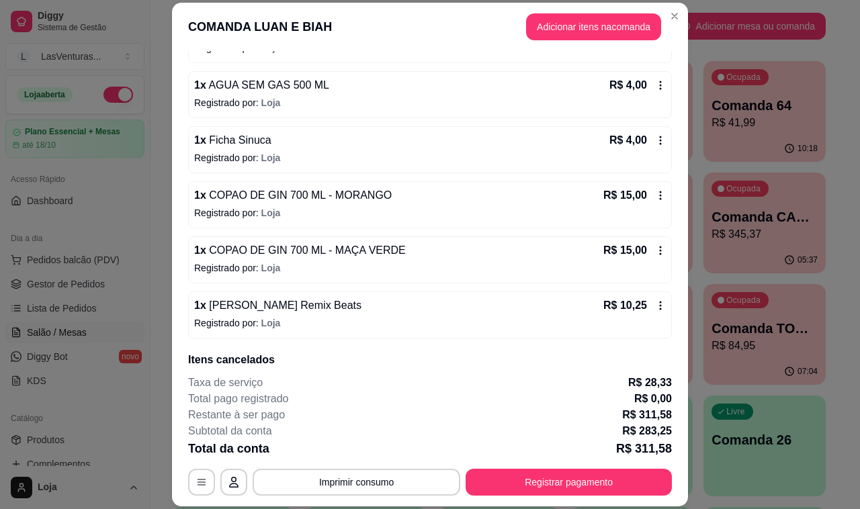
click at [622, 255] on p "R$ 15,00" at bounding box center [625, 251] width 44 height 16
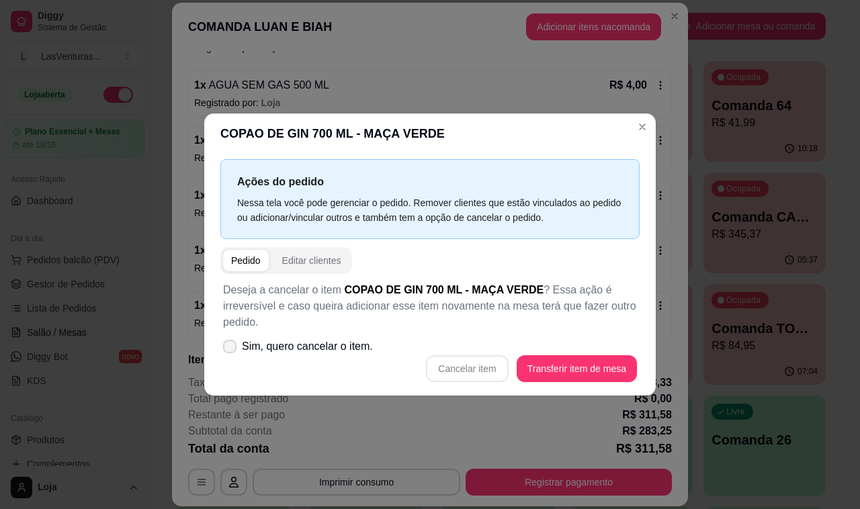
click at [331, 343] on span "Sim, quero cancelar o item." at bounding box center [307, 347] width 131 height 16
click at [231, 349] on input "Sim, quero cancelar o item." at bounding box center [226, 353] width 9 height 9
checkbox input "true"
click at [455, 368] on button "Cancelar item" at bounding box center [467, 369] width 80 height 26
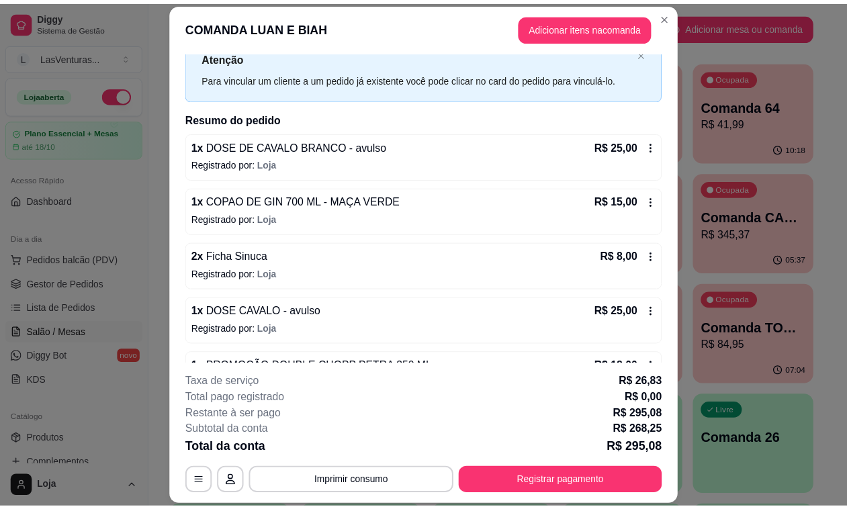
scroll to position [28, 0]
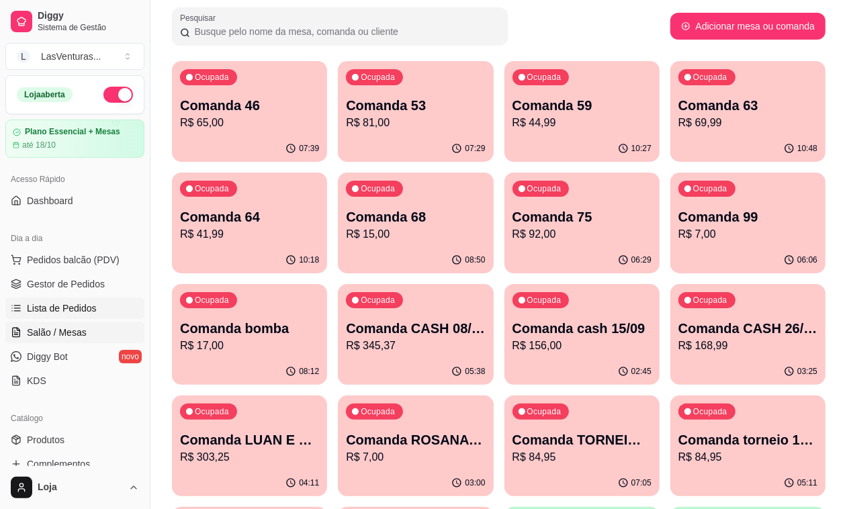
click at [85, 314] on span "Lista de Pedidos" at bounding box center [62, 308] width 70 height 13
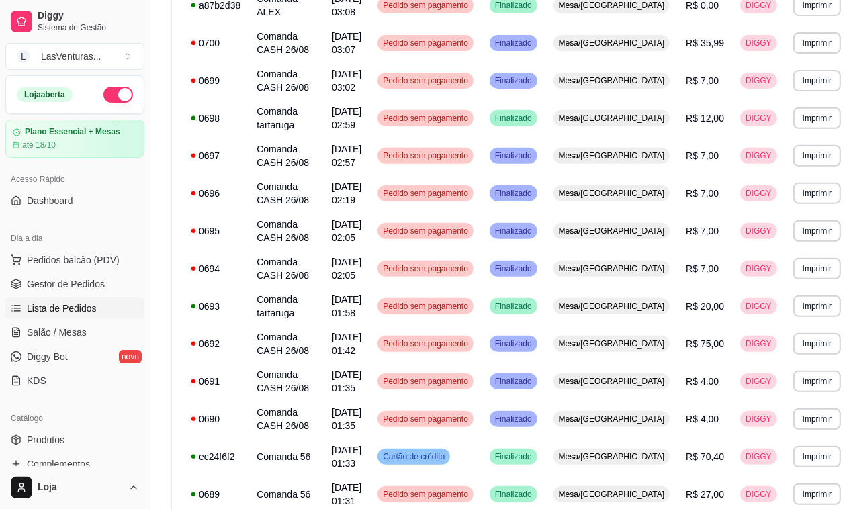
scroll to position [84, 0]
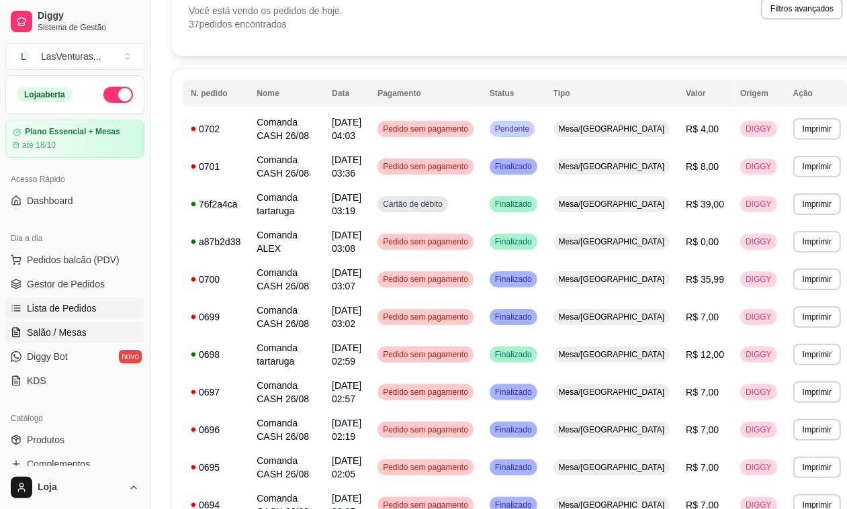
click at [85, 333] on link "Salão / Mesas" at bounding box center [74, 332] width 139 height 21
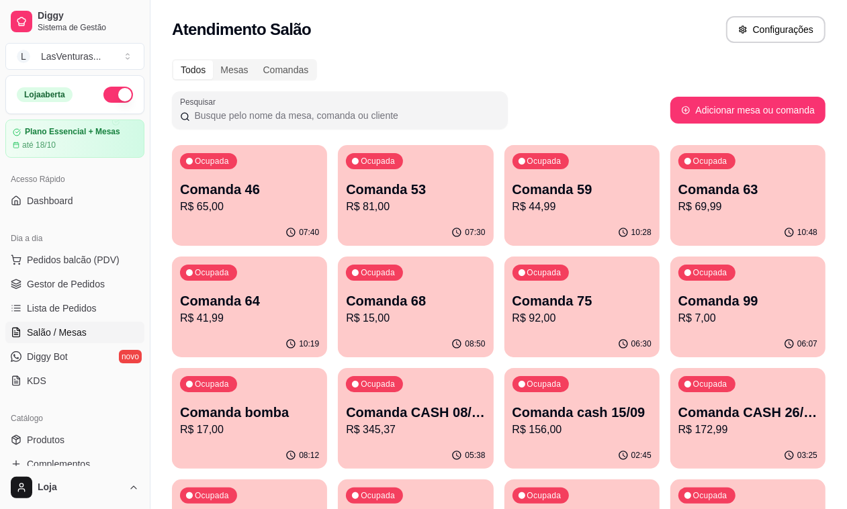
click at [346, 304] on p "Comanda 68" at bounding box center [415, 301] width 139 height 19
click at [679, 200] on p "R$ 69,99" at bounding box center [748, 207] width 139 height 16
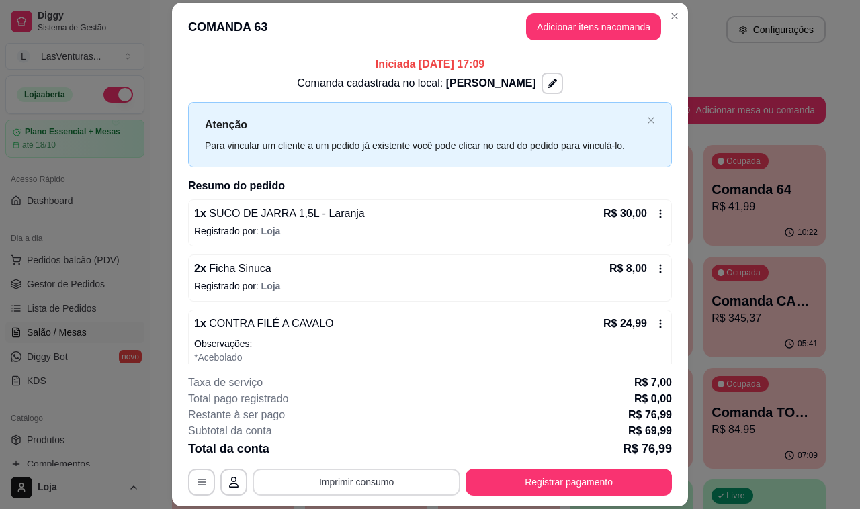
click at [363, 478] on button "Imprimir consumo" at bounding box center [357, 482] width 208 height 27
click at [351, 450] on button "IMPRESSORA" at bounding box center [354, 451] width 94 height 21
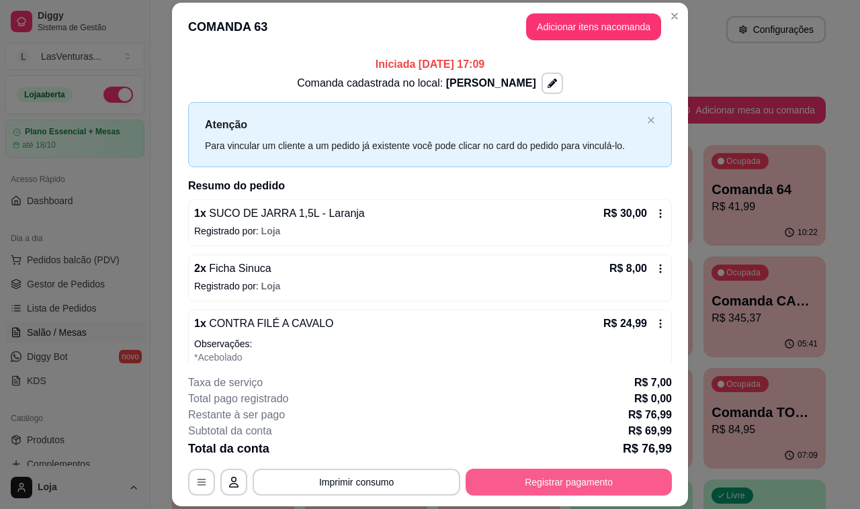
click at [545, 484] on button "Registrar pagamento" at bounding box center [569, 482] width 206 height 27
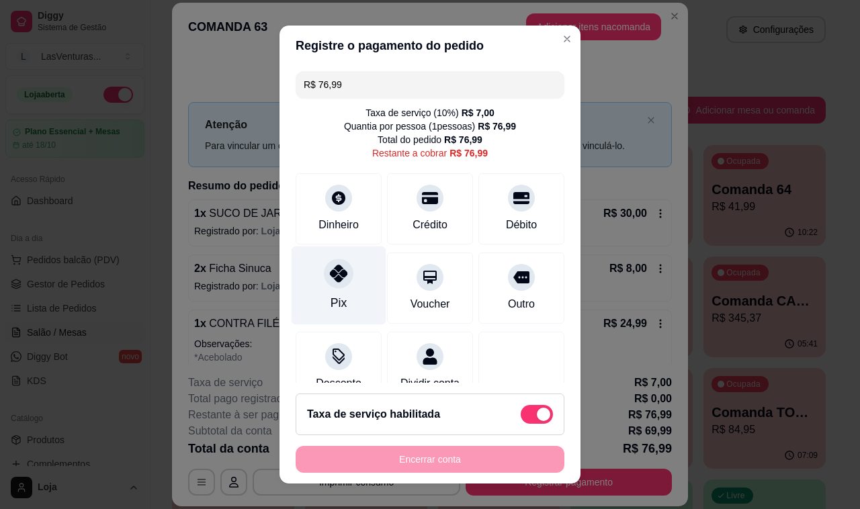
click at [330, 279] on icon at bounding box center [338, 273] width 17 height 17
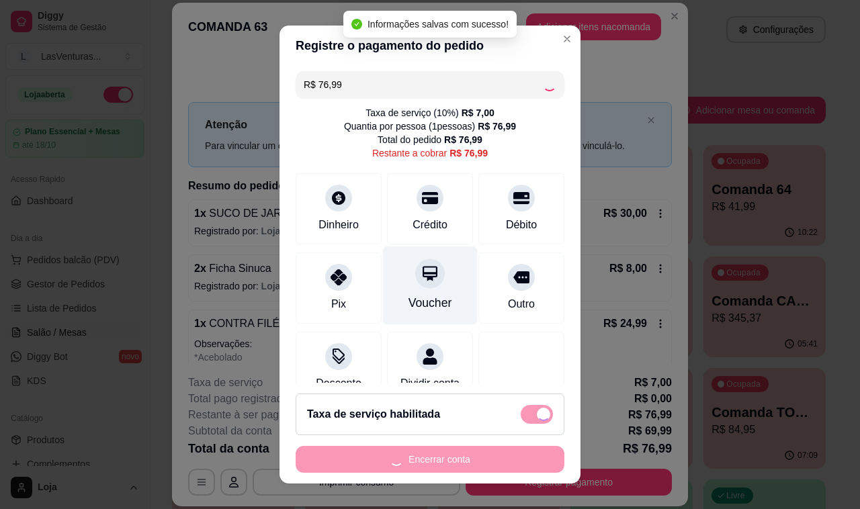
type input "R$ 0,00"
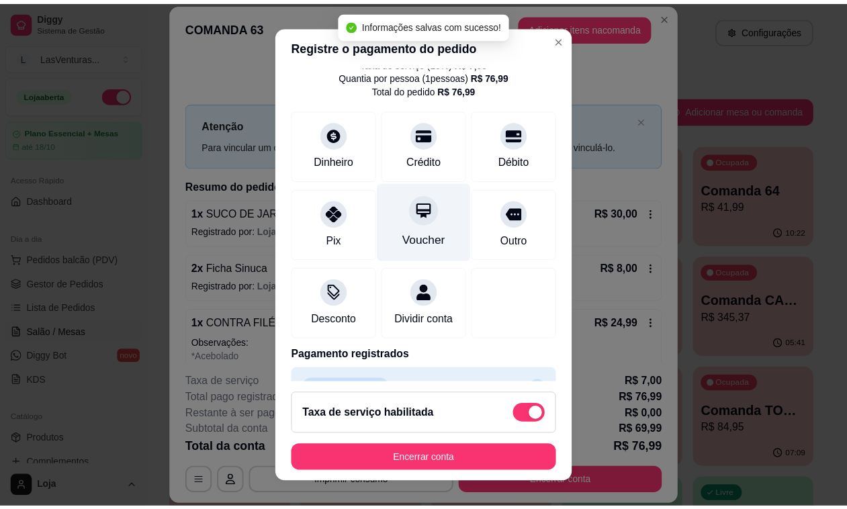
scroll to position [98, 0]
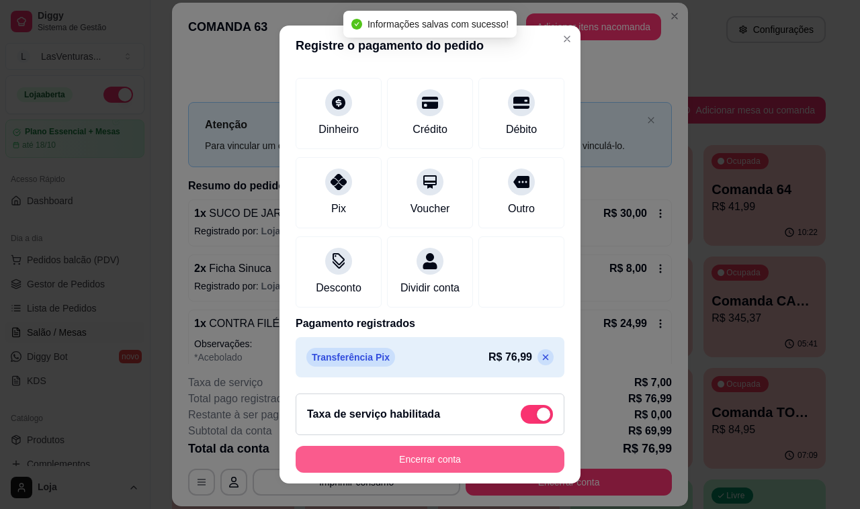
click at [408, 454] on button "Encerrar conta" at bounding box center [430, 459] width 269 height 27
